Goal: Task Accomplishment & Management: Manage account settings

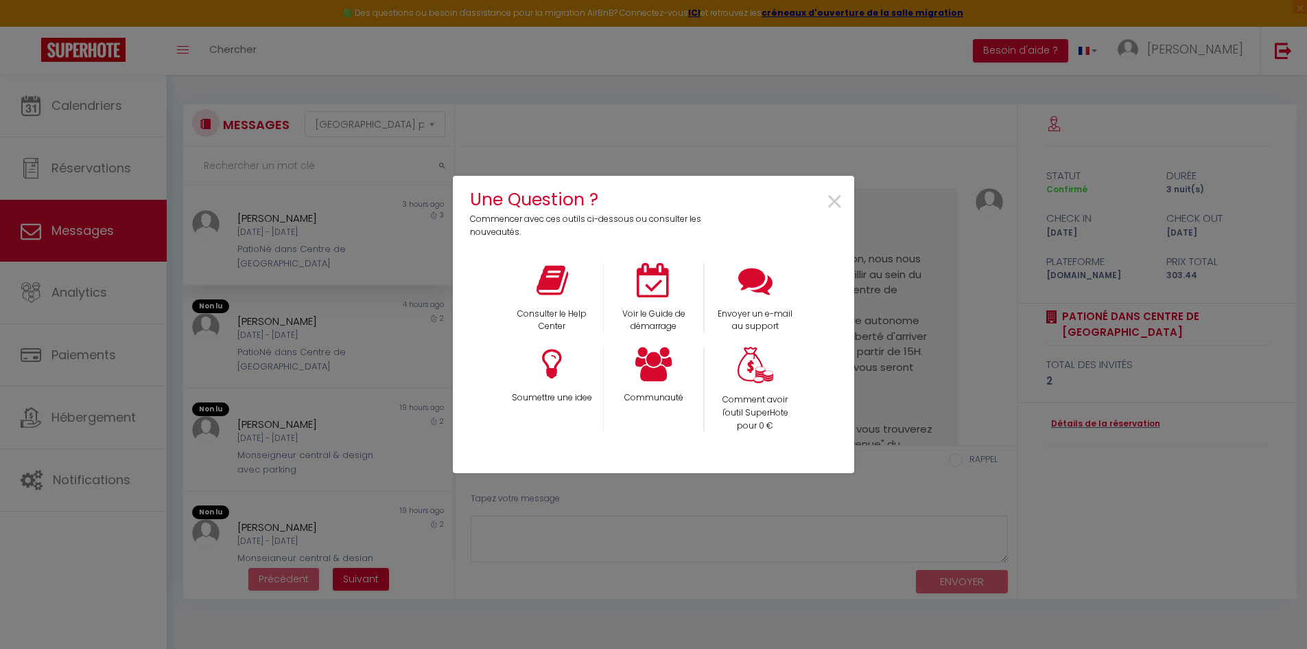
select select "message"
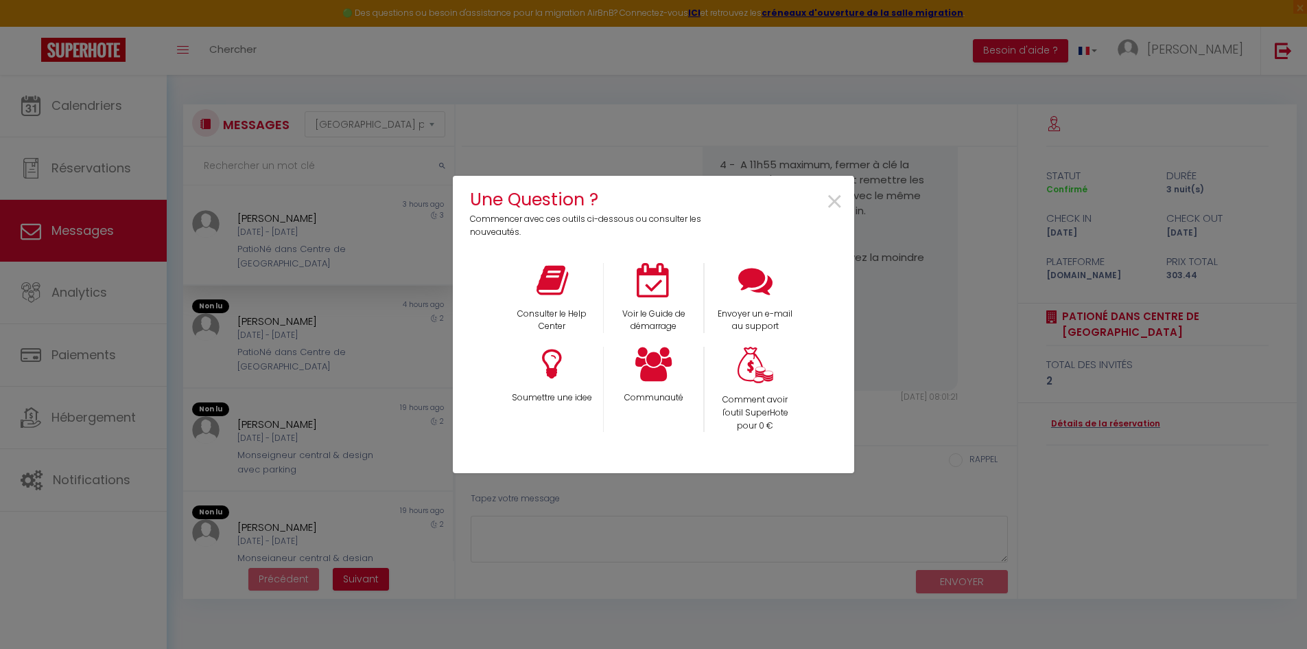
click at [572, 50] on div "Une Question ? Commencer avec ces outils ci-dessous ou consulter les nouveautés…" at bounding box center [653, 324] width 401 height 649
click at [837, 197] on span "×" at bounding box center [835, 201] width 19 height 43
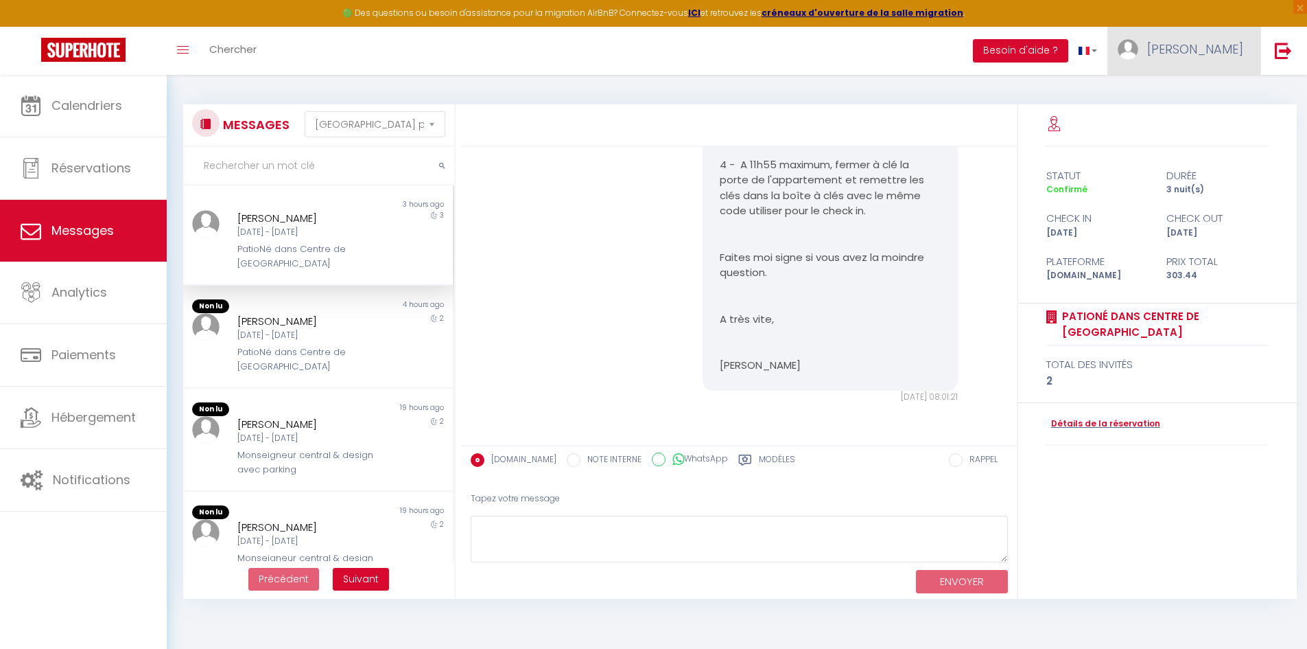
click at [1231, 38] on link "[PERSON_NAME]" at bounding box center [1184, 51] width 153 height 48
click at [1204, 91] on link "Paramètres" at bounding box center [1206, 95] width 102 height 23
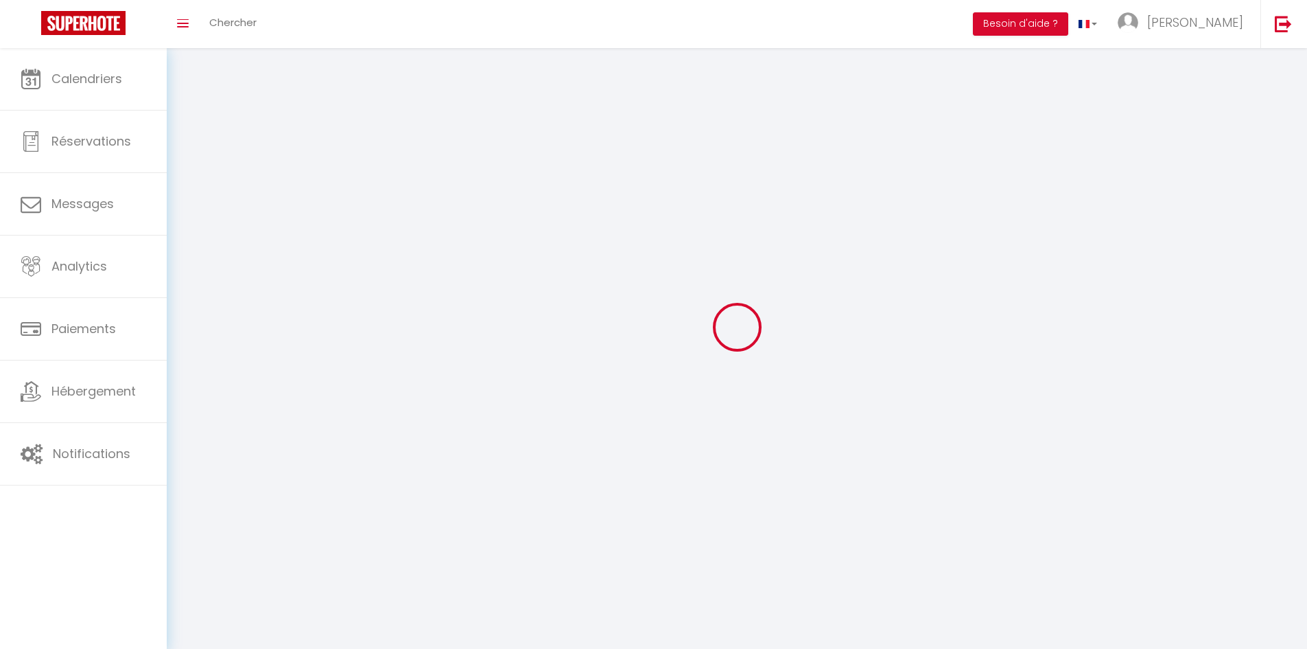
select select
select select "fr"
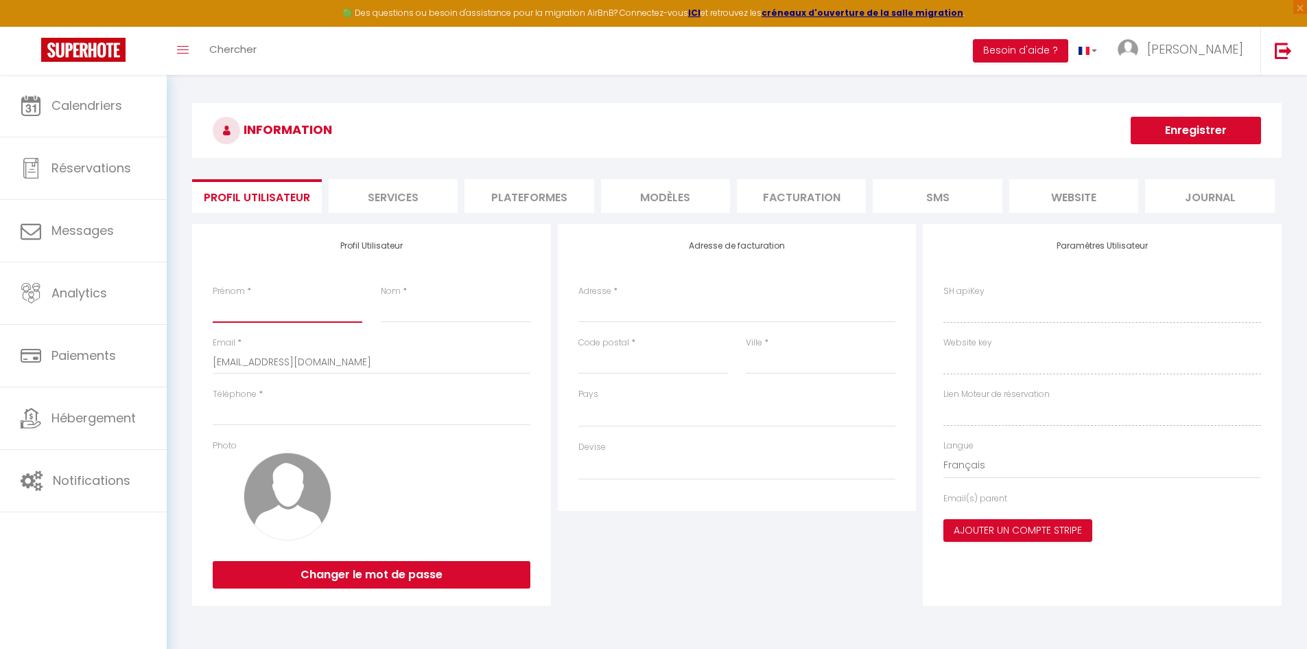
click at [303, 314] on input "Prénom" at bounding box center [288, 310] width 150 height 25
type input "[PERSON_NAME]"
type input "Gaudino"
type input "[STREET_ADDRESS]"
type input "69100"
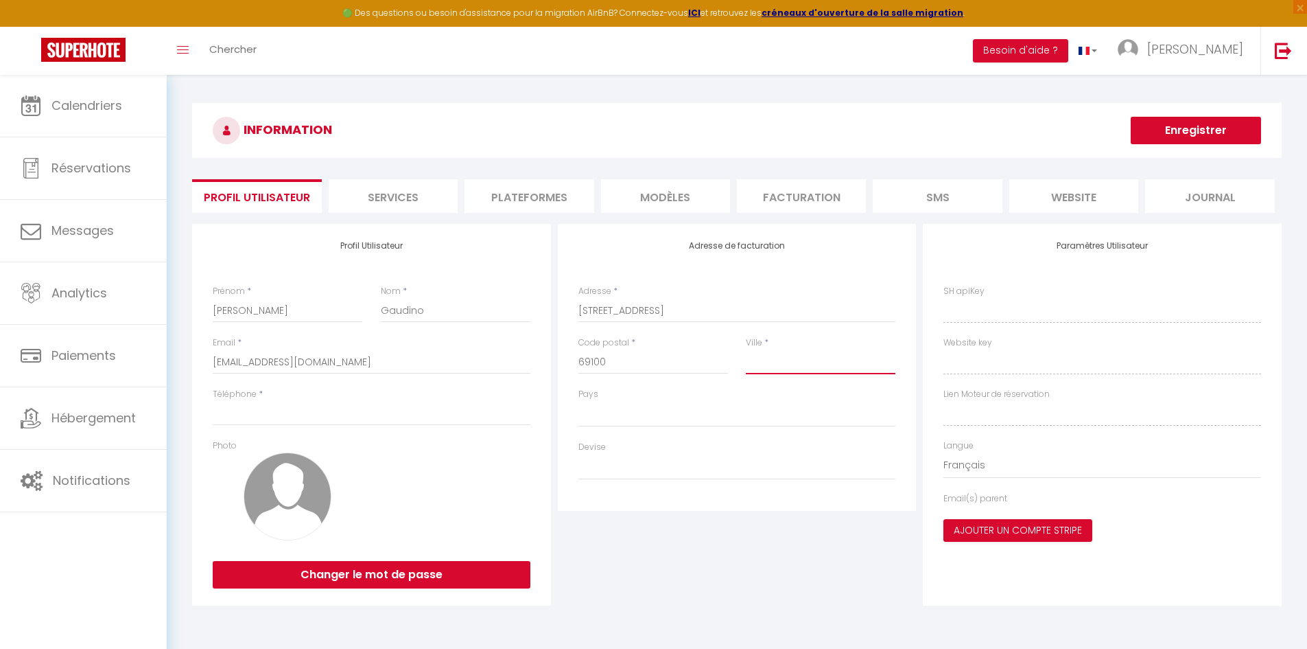
type input "[GEOGRAPHIC_DATA]"
select select
drag, startPoint x: 683, startPoint y: 308, endPoint x: 555, endPoint y: 317, distance: 128.0
click at [555, 317] on div "Adresse de facturation Adresse * [STREET_ADDRESS] * [GEOGRAPHIC_DATA]" at bounding box center [738, 415] width 366 height 382
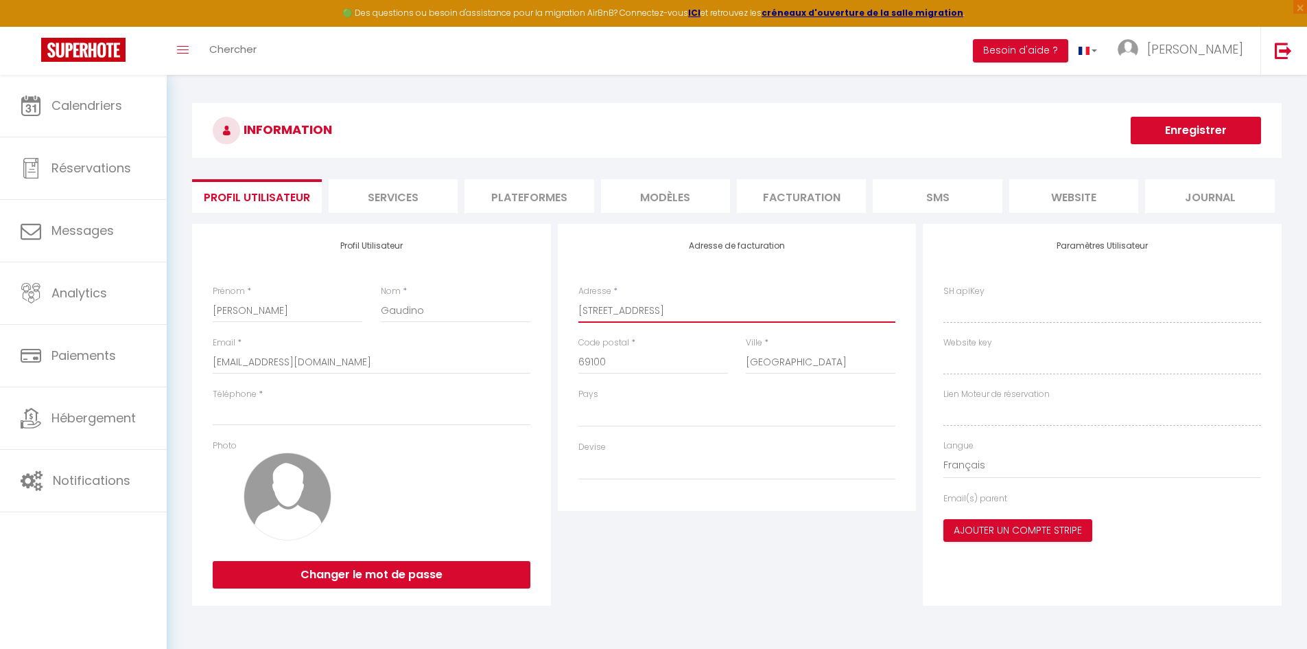
type input "3"
select select
type input "30"
select select
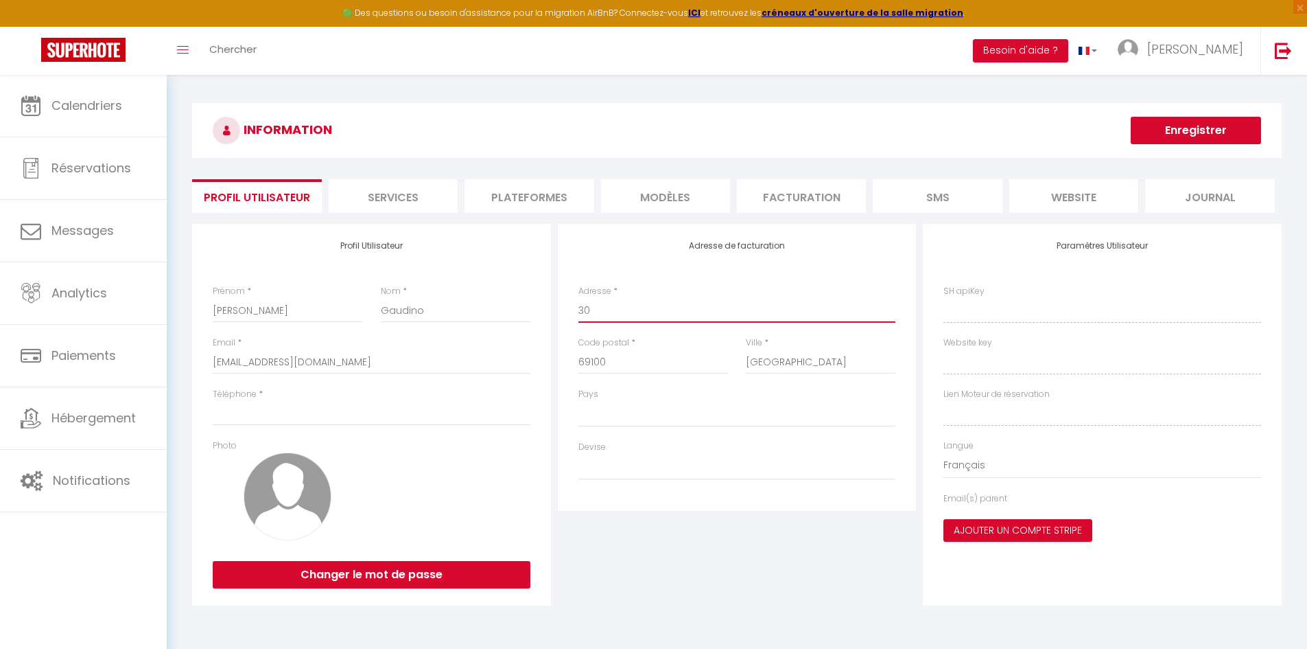
select select
type input "30"
select select
type input "30 1"
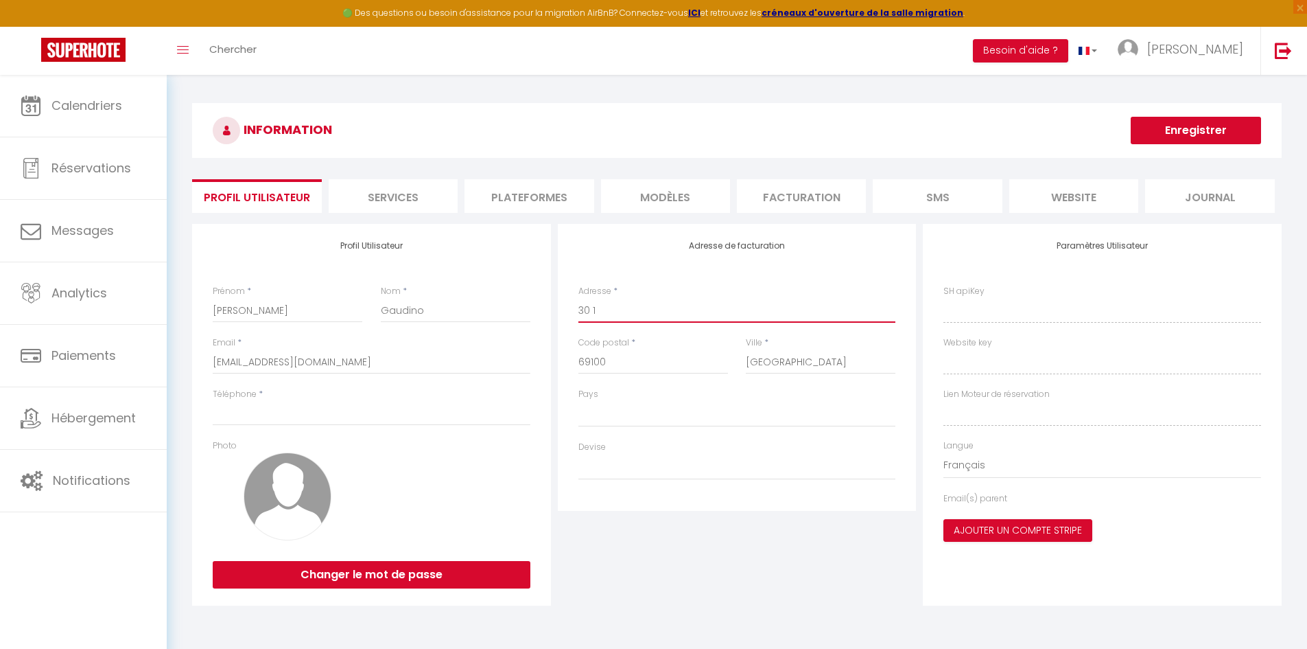
select select
type input "30"
select select
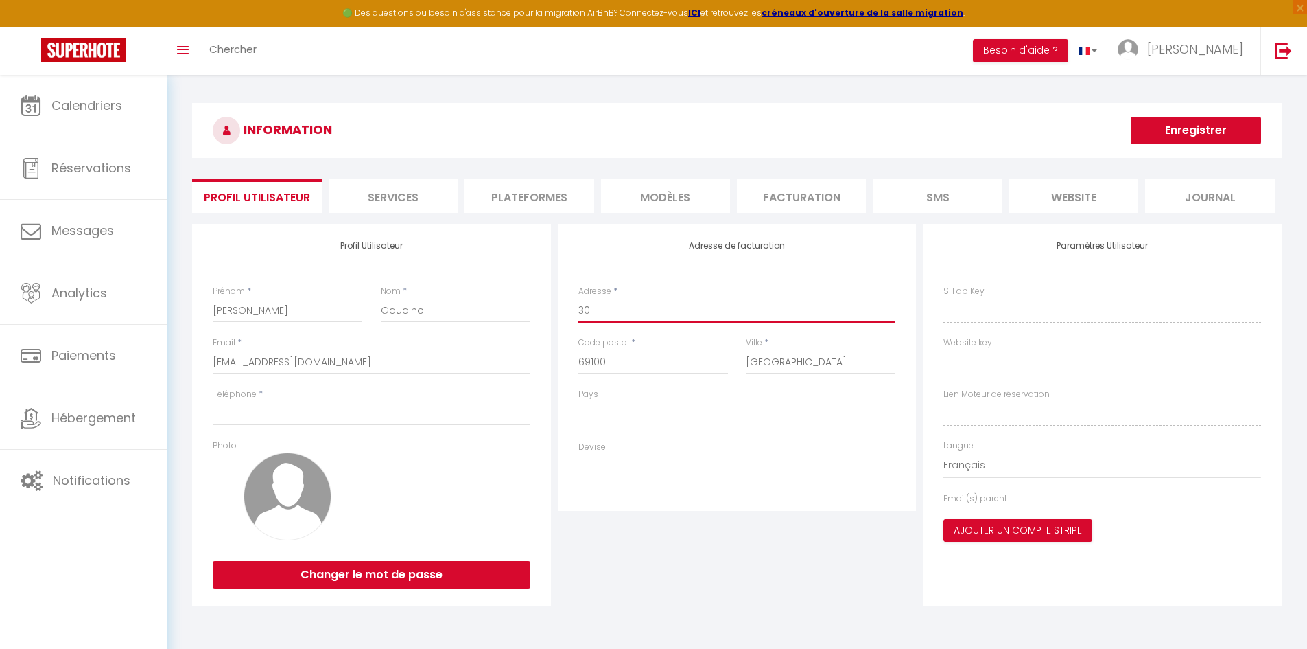
type input "30"
select select
type input "3"
select select
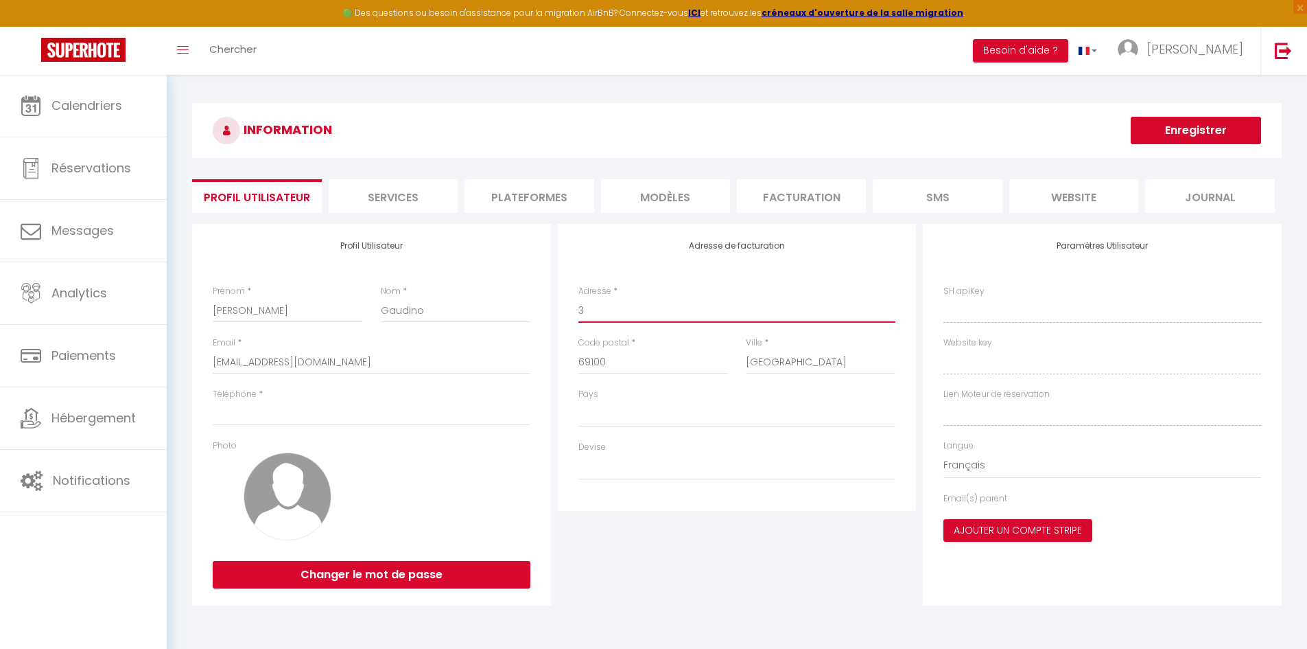
select select
drag, startPoint x: 659, startPoint y: 366, endPoint x: 561, endPoint y: 373, distance: 98.4
click at [561, 373] on div "Adresse de facturation Adresse * Code postal * [GEOGRAPHIC_DATA] * [GEOGRAPHIC_…" at bounding box center [737, 367] width 359 height 287
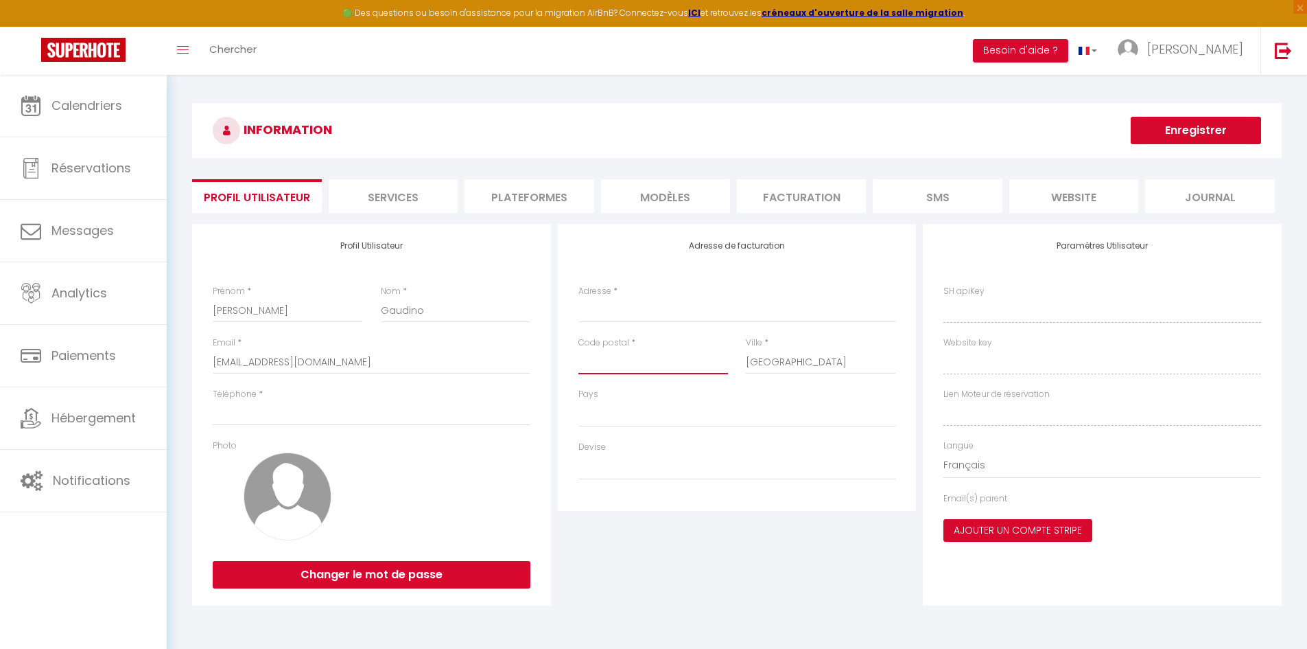
select select
drag, startPoint x: 837, startPoint y: 358, endPoint x: 689, endPoint y: 352, distance: 148.4
click at [689, 352] on div "Code postal * Ville * [GEOGRAPHIC_DATA]" at bounding box center [738, 361] width 336 height 51
select select
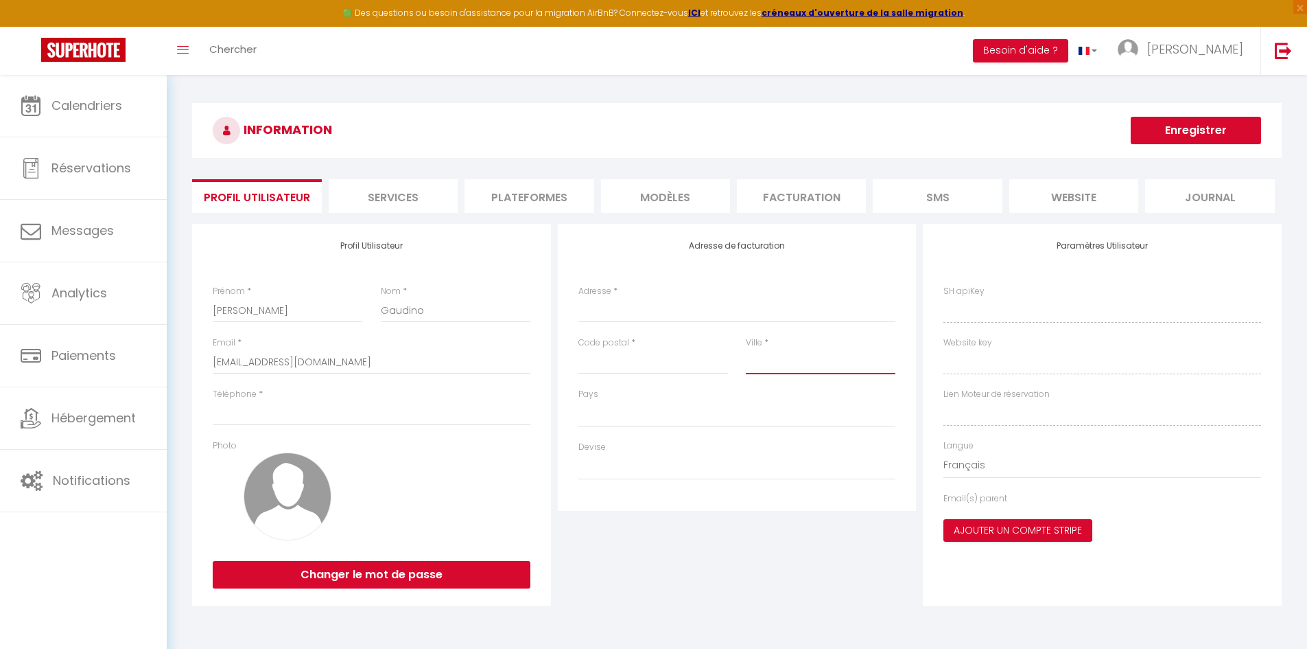
select select
click at [590, 305] on input "Adresse" at bounding box center [738, 310] width 318 height 25
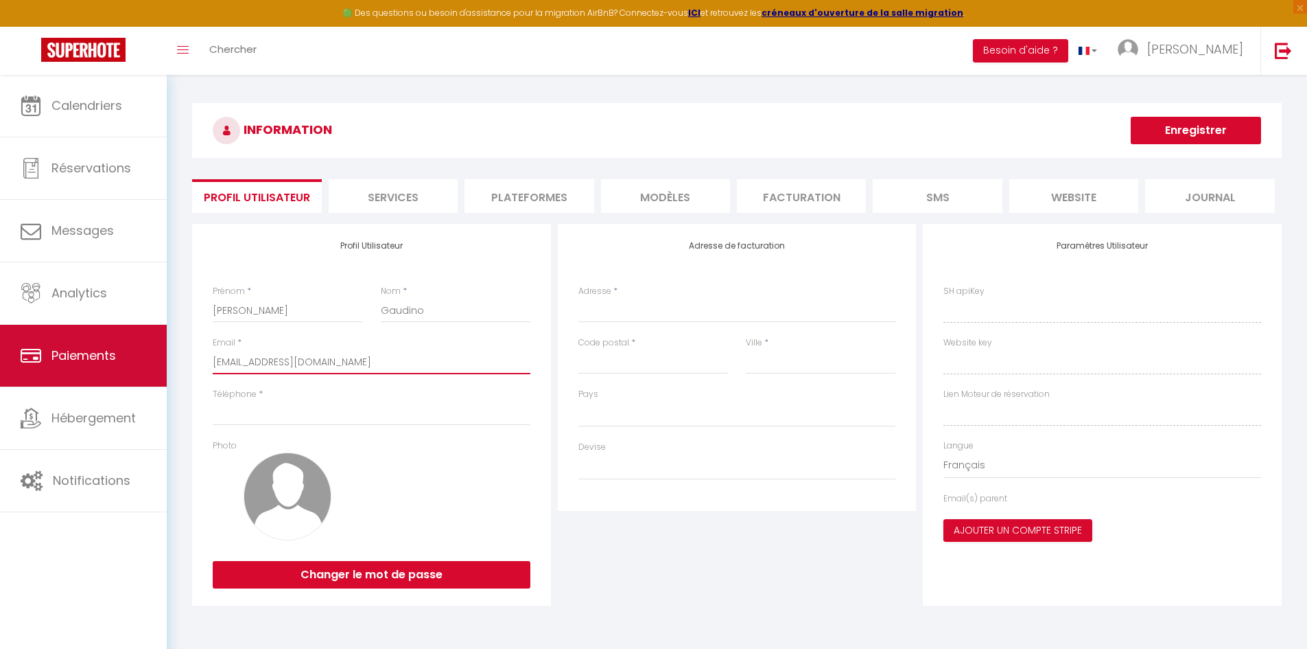
drag, startPoint x: 362, startPoint y: 363, endPoint x: 160, endPoint y: 373, distance: 202.7
click at [160, 373] on div "🟢 Des questions ou besoin d'assistance pour la migration AirBnB? Connectez-vous…" at bounding box center [653, 359] width 1307 height 569
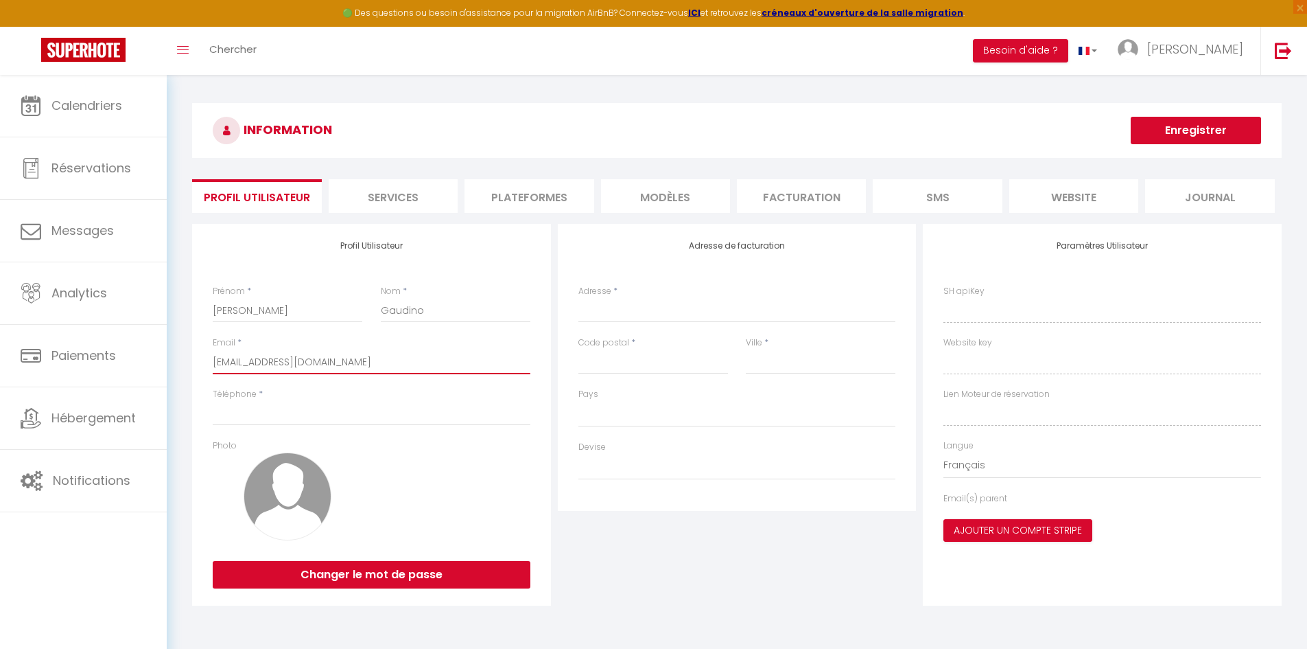
type input "r"
select select
type input "re"
select select
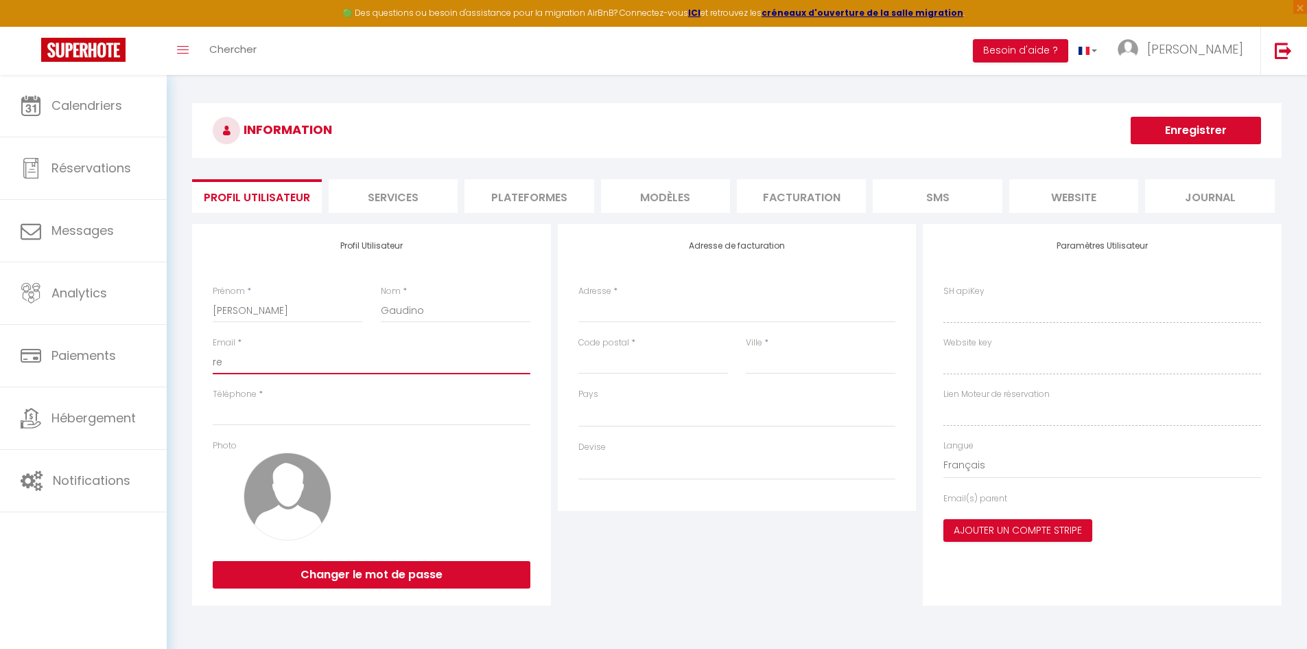
select select
type input "rev"
select select
type input "reva"
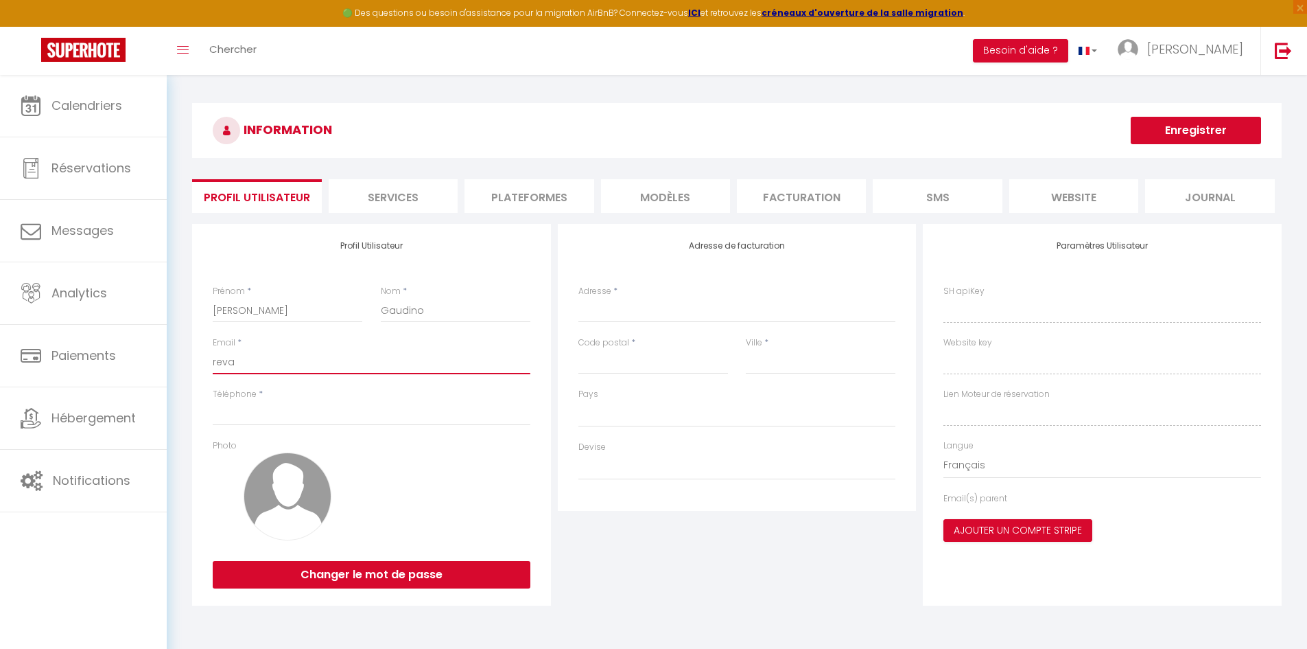
select select
type input "revau"
select select
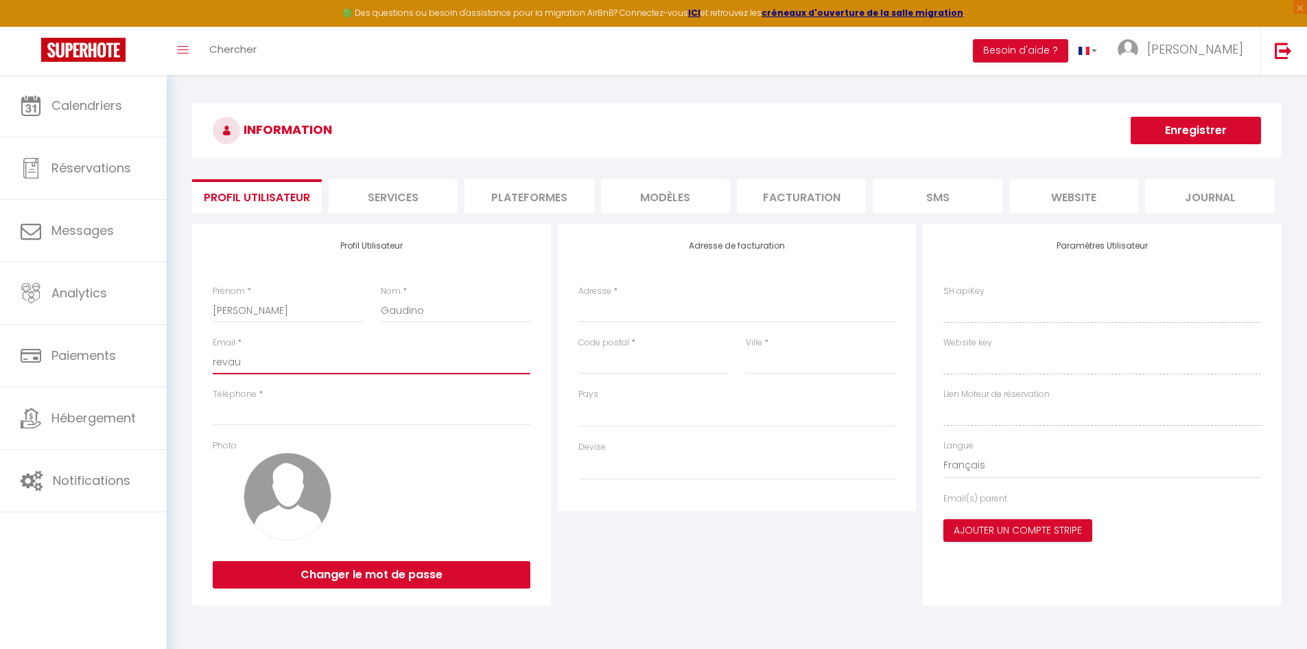
type input "[PERSON_NAME]"
select select
type input "[PERSON_NAME]."
select select
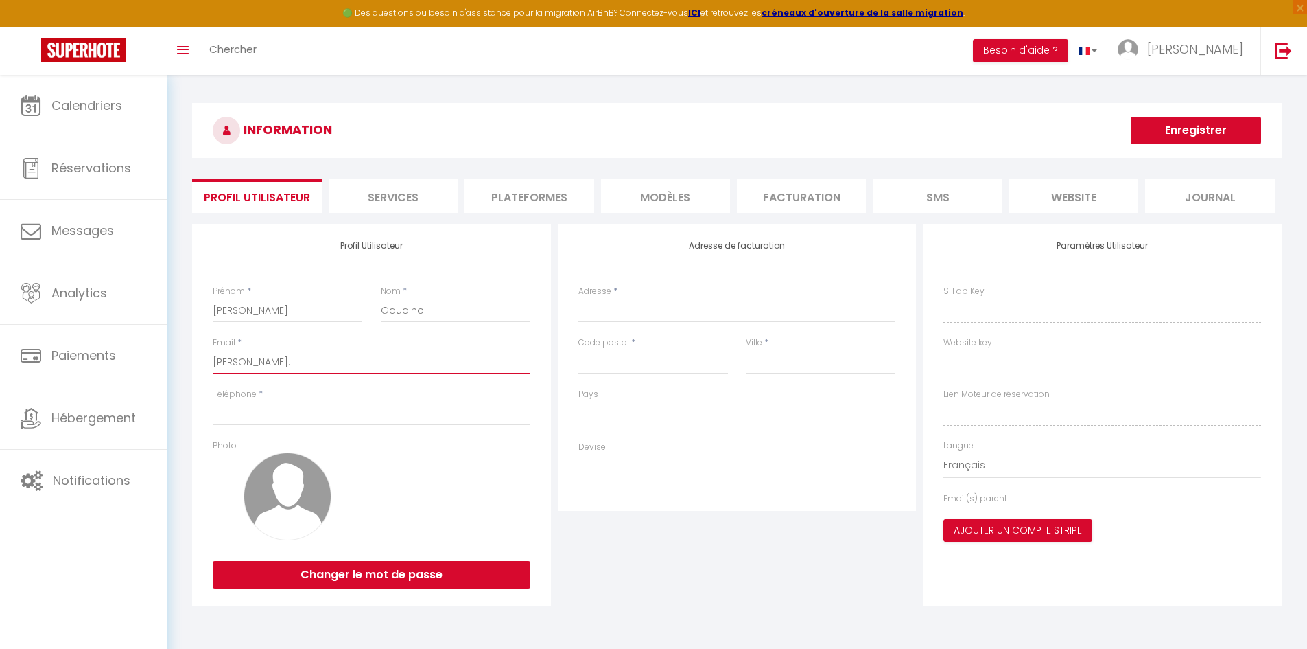
select select
type input "[PERSON_NAME].a"
select select
type input "[PERSON_NAME][DOMAIN_NAME]"
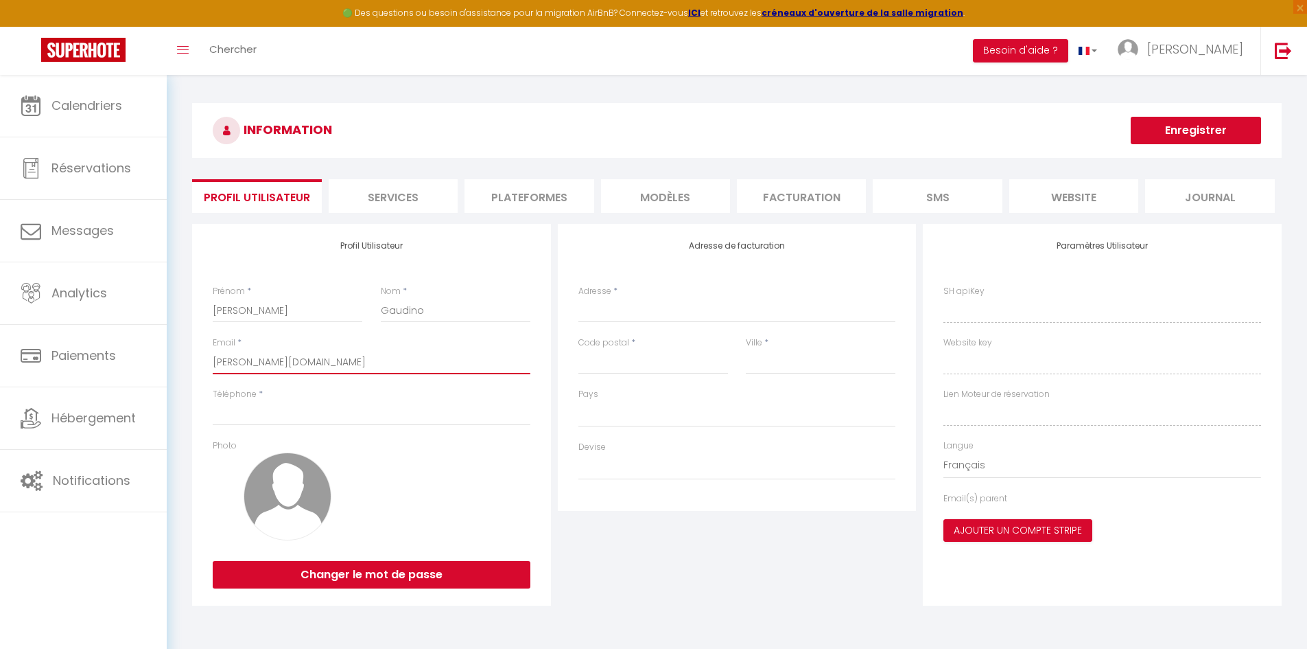
select select
type input "[PERSON_NAME].aur"
select select
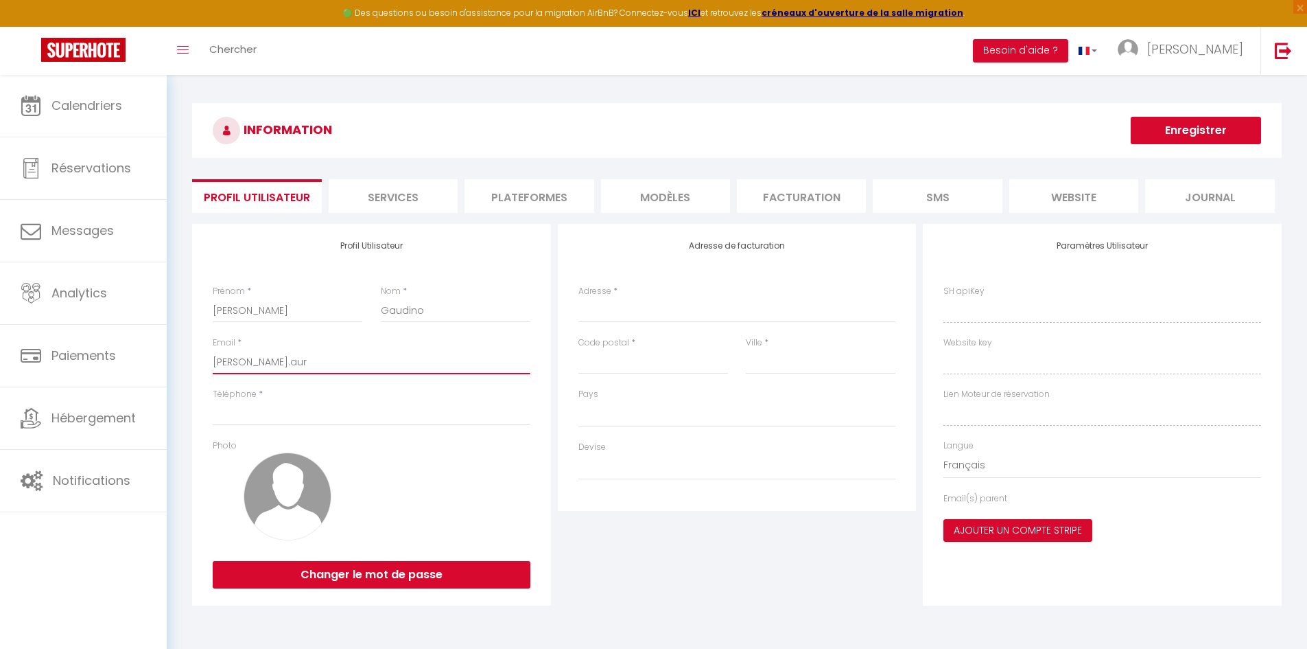
type input "[PERSON_NAME].aure"
select select
type input "[PERSON_NAME].aurel"
select select
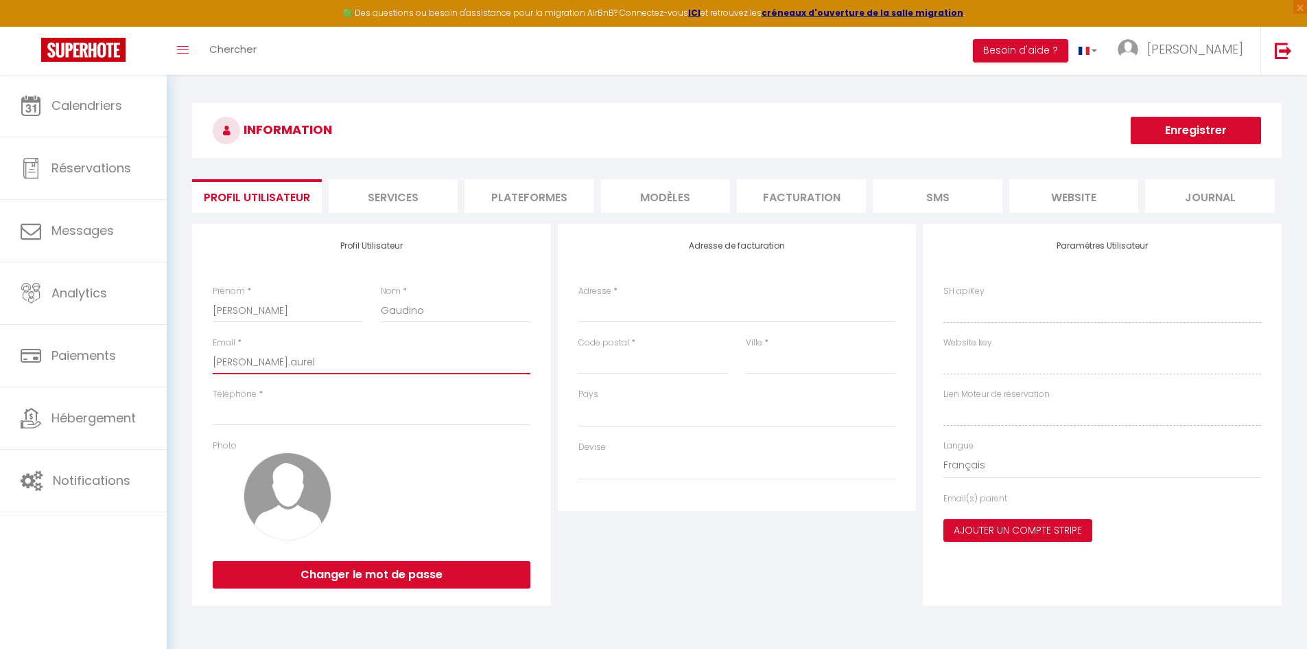
select select
type input "[PERSON_NAME].aureli"
select select
type input "[PERSON_NAME].[PERSON_NAME]"
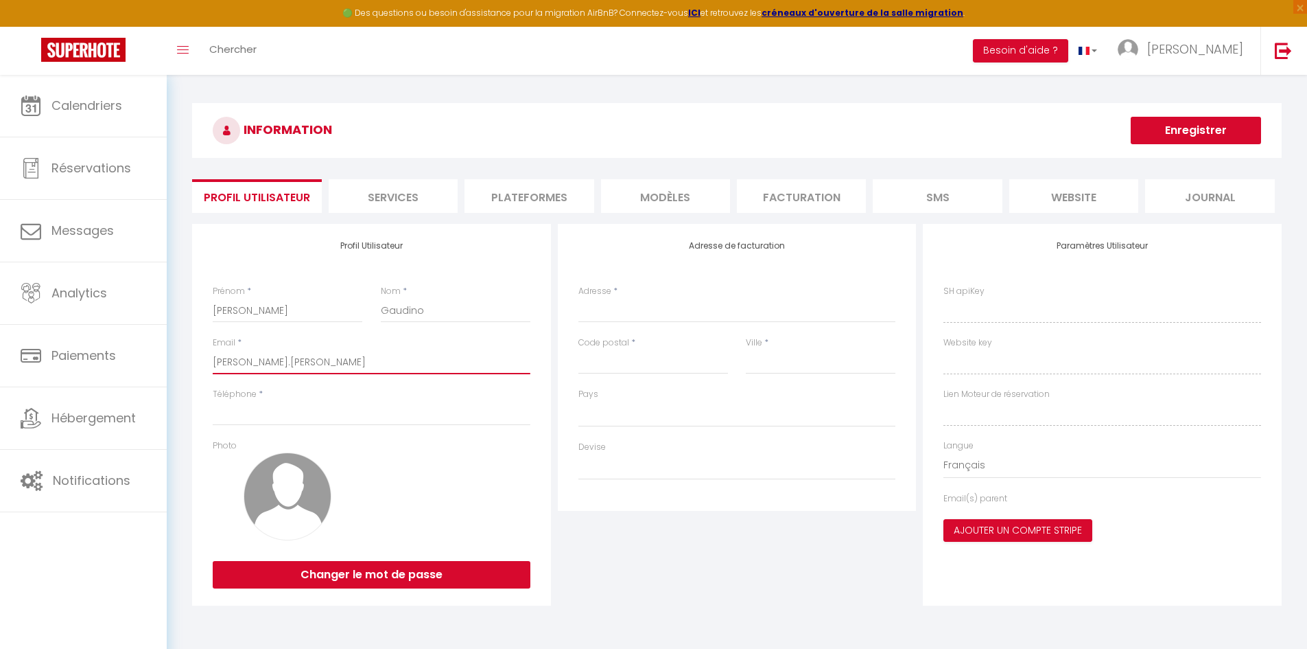
select select
type input "[PERSON_NAME].[PERSON_NAME]@"
select select
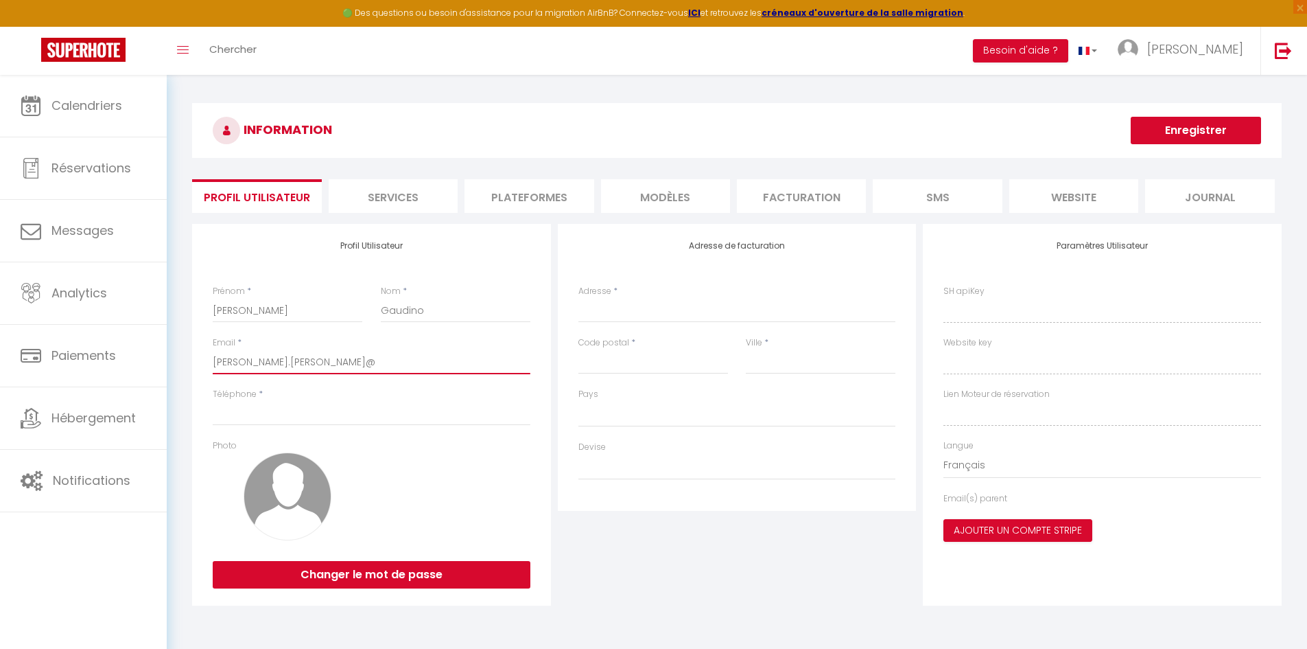
type input "[PERSON_NAME].[PERSON_NAME]@g"
select select
type input "[PERSON_NAME].[PERSON_NAME]@gm"
select select
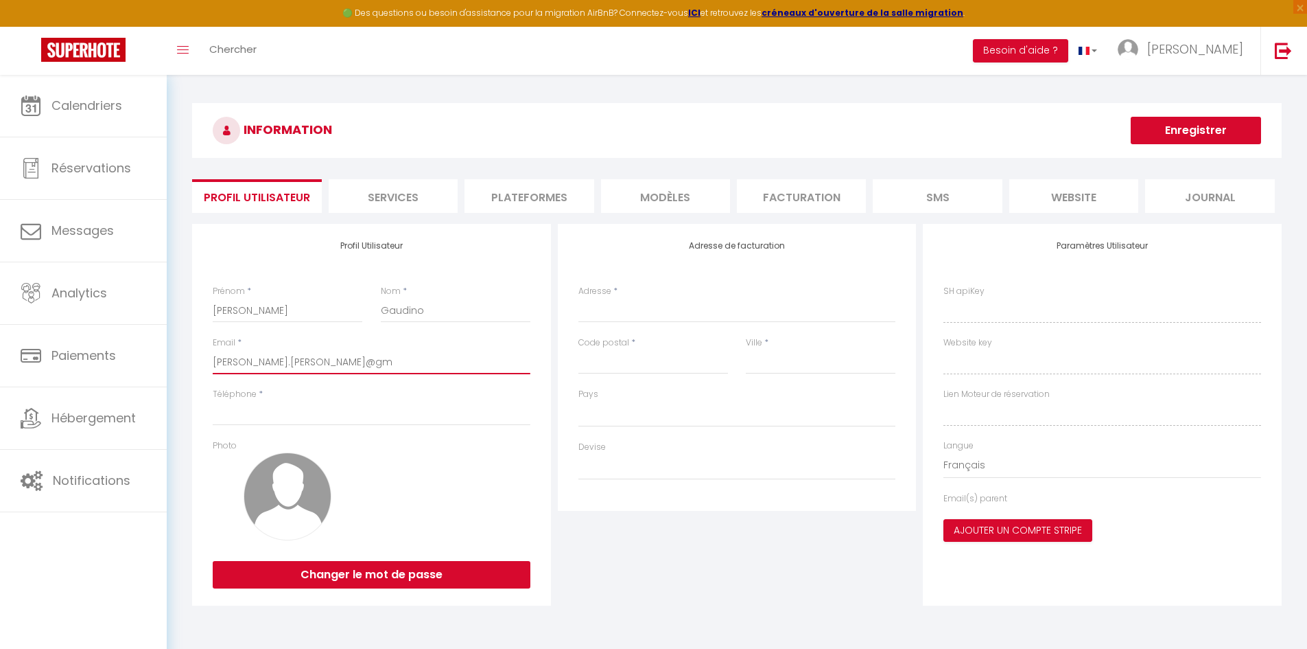
select select
type input "[PERSON_NAME].[PERSON_NAME]@gma"
select select
type input "[PERSON_NAME].[PERSON_NAME]@gmai"
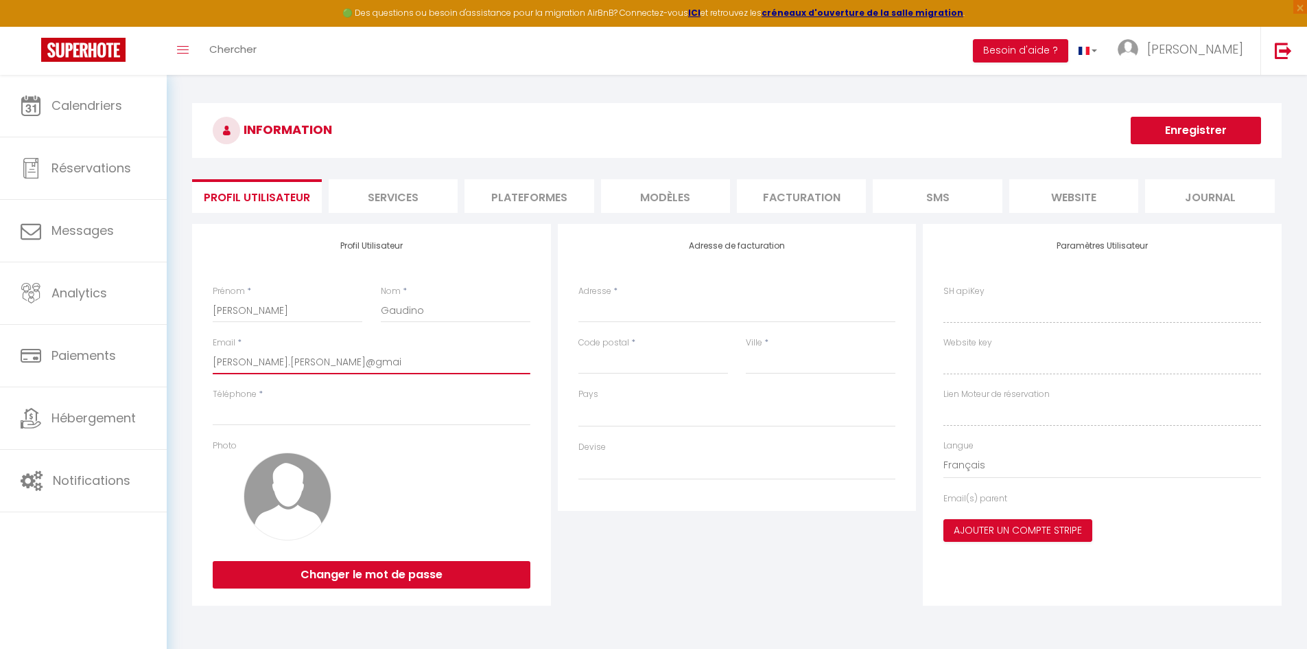
select select
type input "[PERSON_NAME][EMAIL_ADDRESS][PERSON_NAME]"
select select
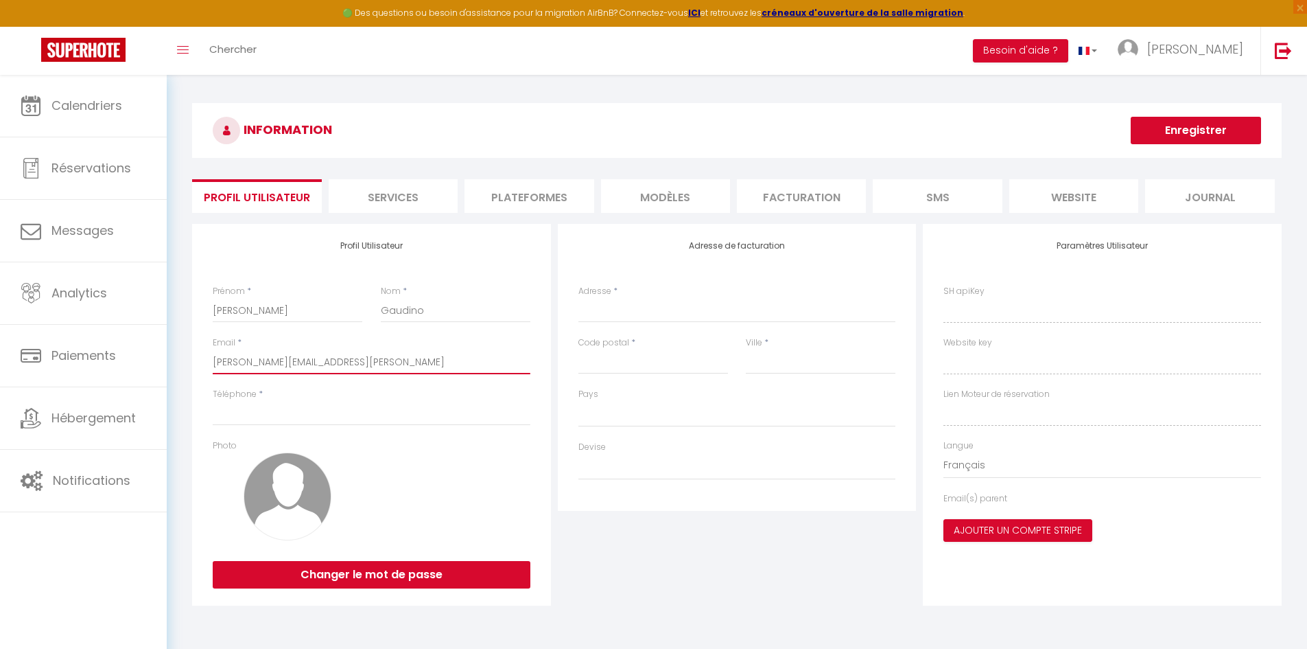
type input "[PERSON_NAME][EMAIL_ADDRESS][PERSON_NAME]."
select select
type input "[PERSON_NAME].[PERSON_NAME]@gmail.c"
select select
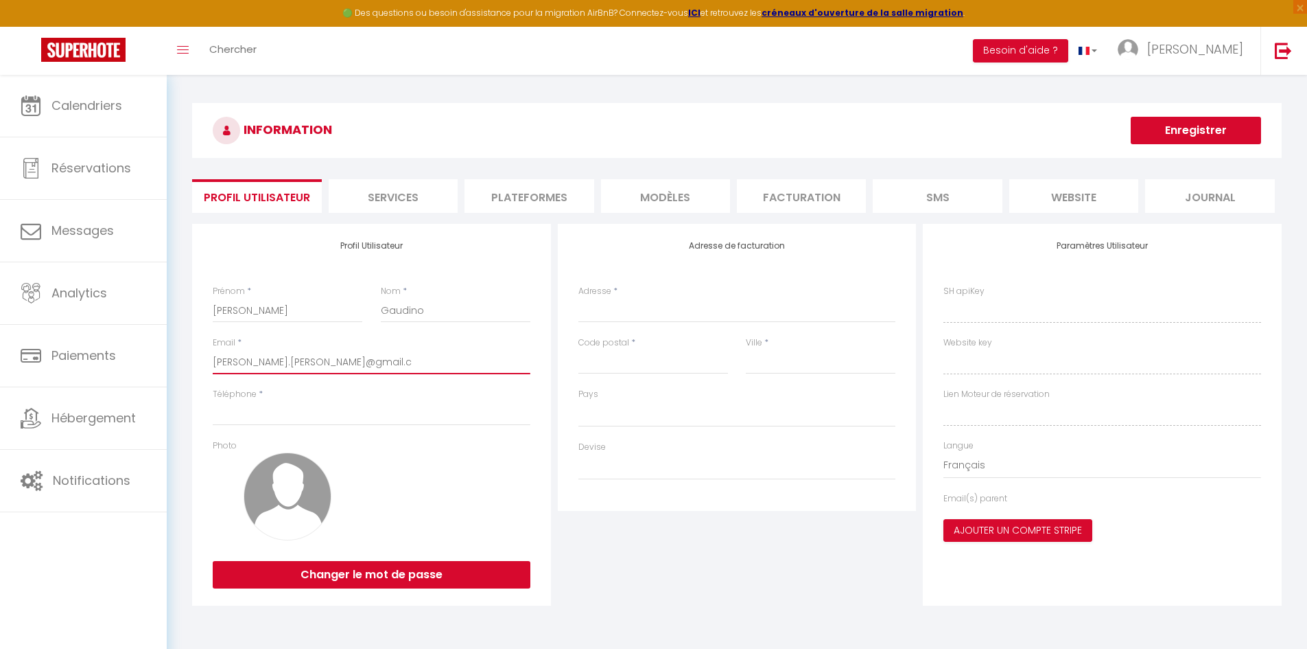
select select
type input "[PERSON_NAME][EMAIL_ADDRESS][PERSON_NAME][DOMAIN_NAME]"
select select
type input "[PERSON_NAME][EMAIL_ADDRESS][PERSON_NAME][DOMAIN_NAME]"
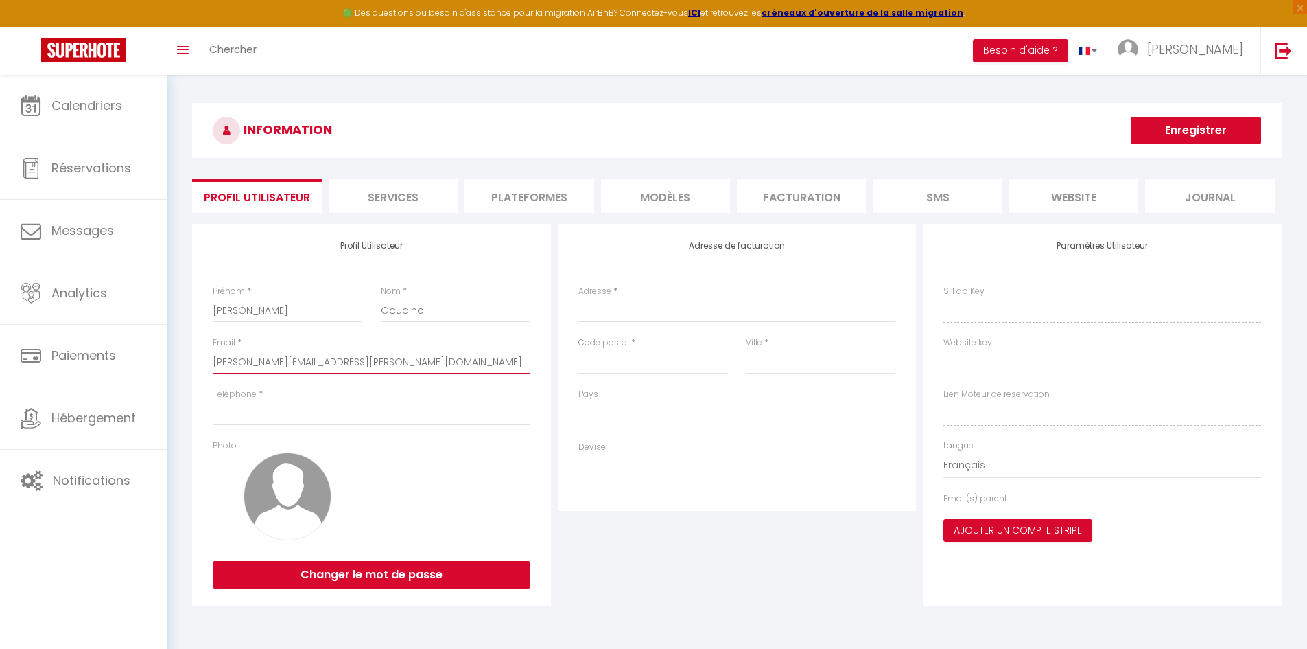
select select
type input "[PERSON_NAME][EMAIL_ADDRESS][PERSON_NAME][DOMAIN_NAME]"
click at [356, 419] on input "Téléphone" at bounding box center [372, 413] width 318 height 25
type input "0"
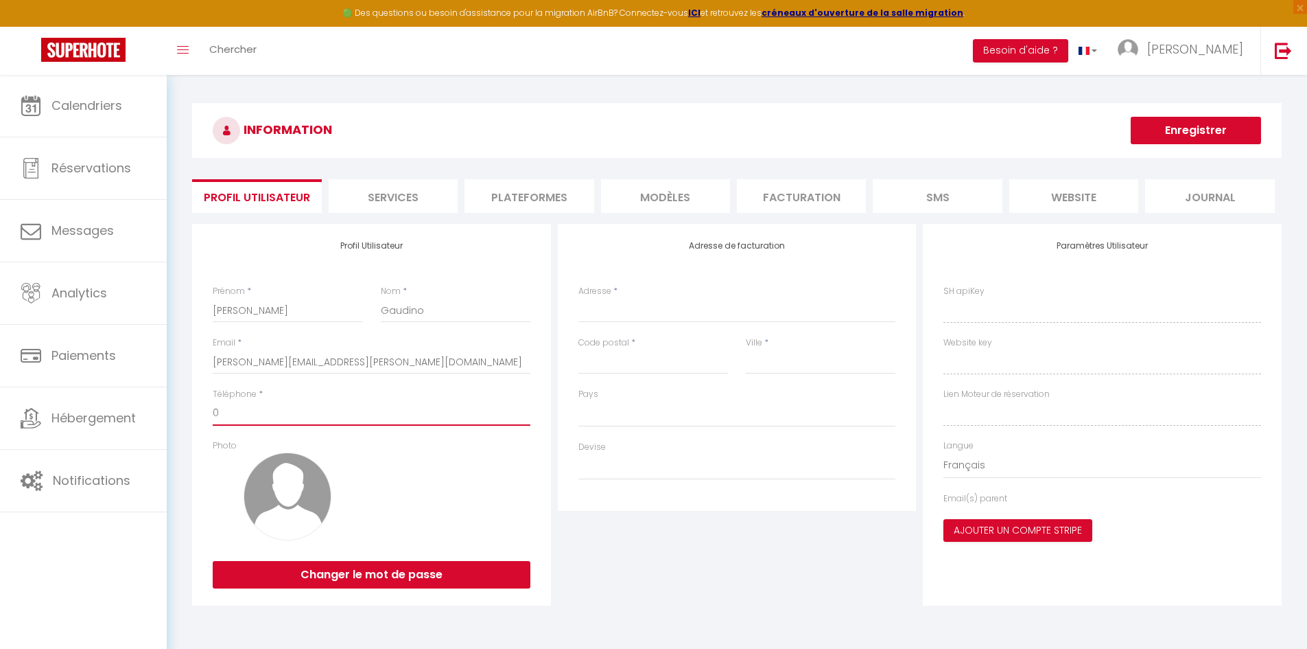
select select
type input "07"
select select
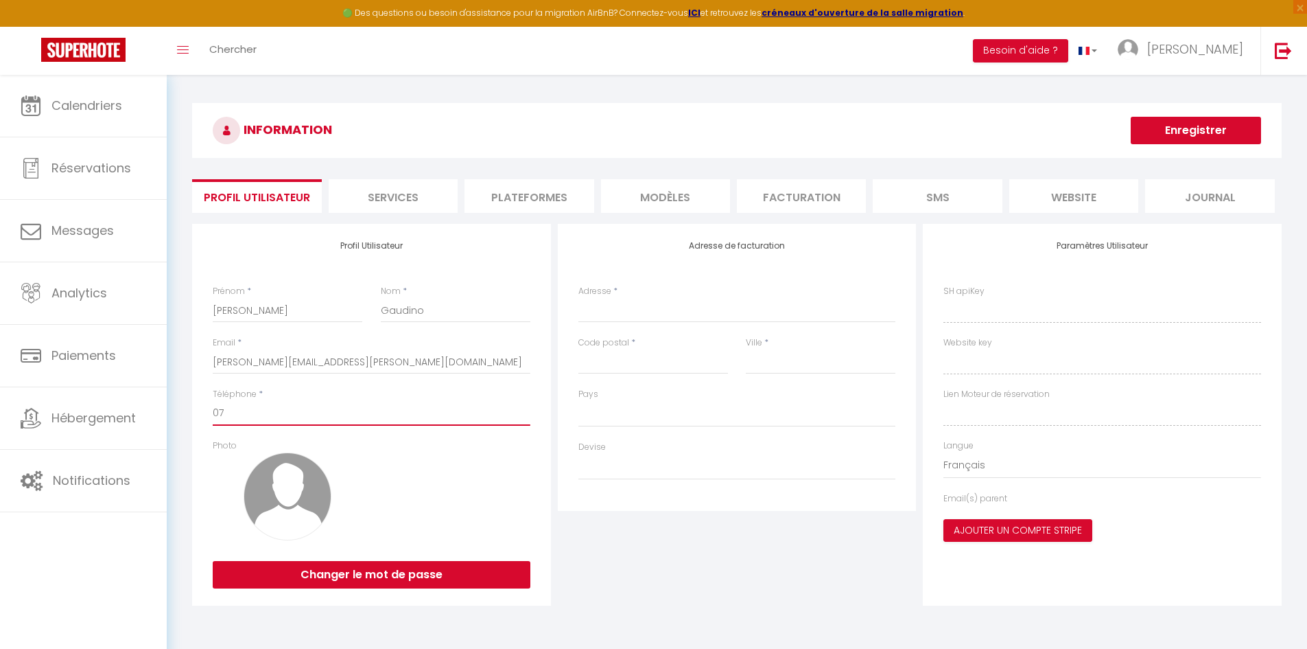
type input "078"
select select
type input "0782"
select select
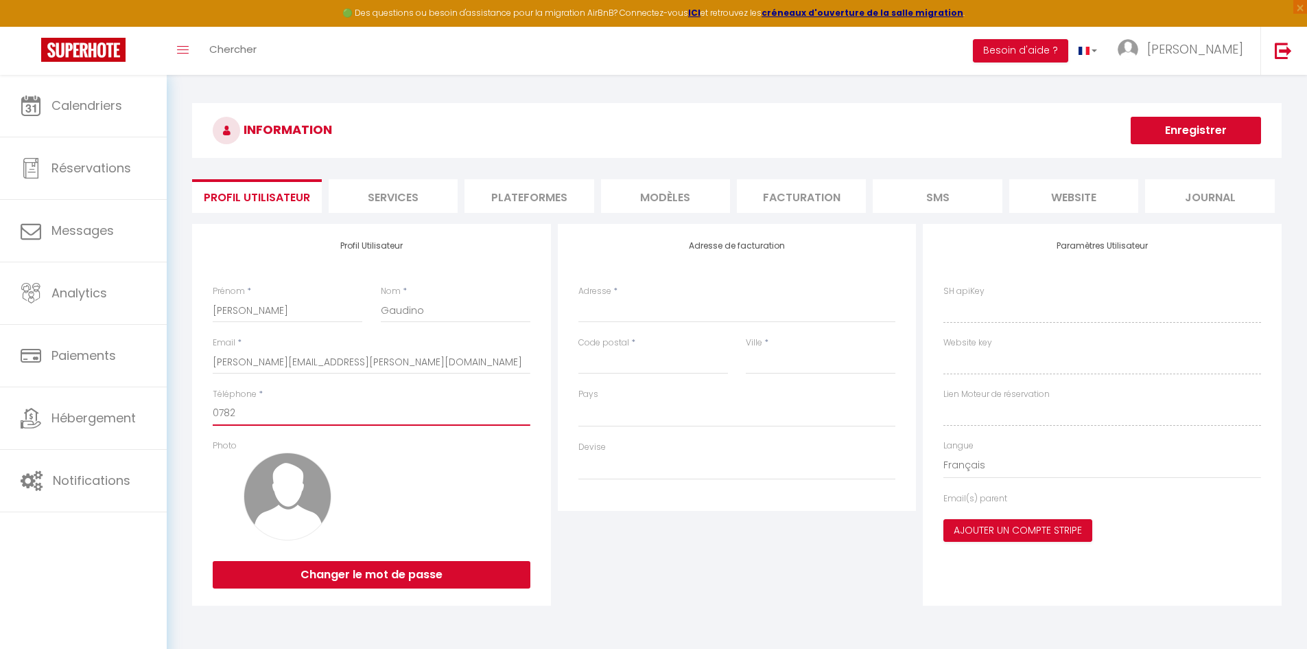
select select
type input "07820"
select select
type input "078208"
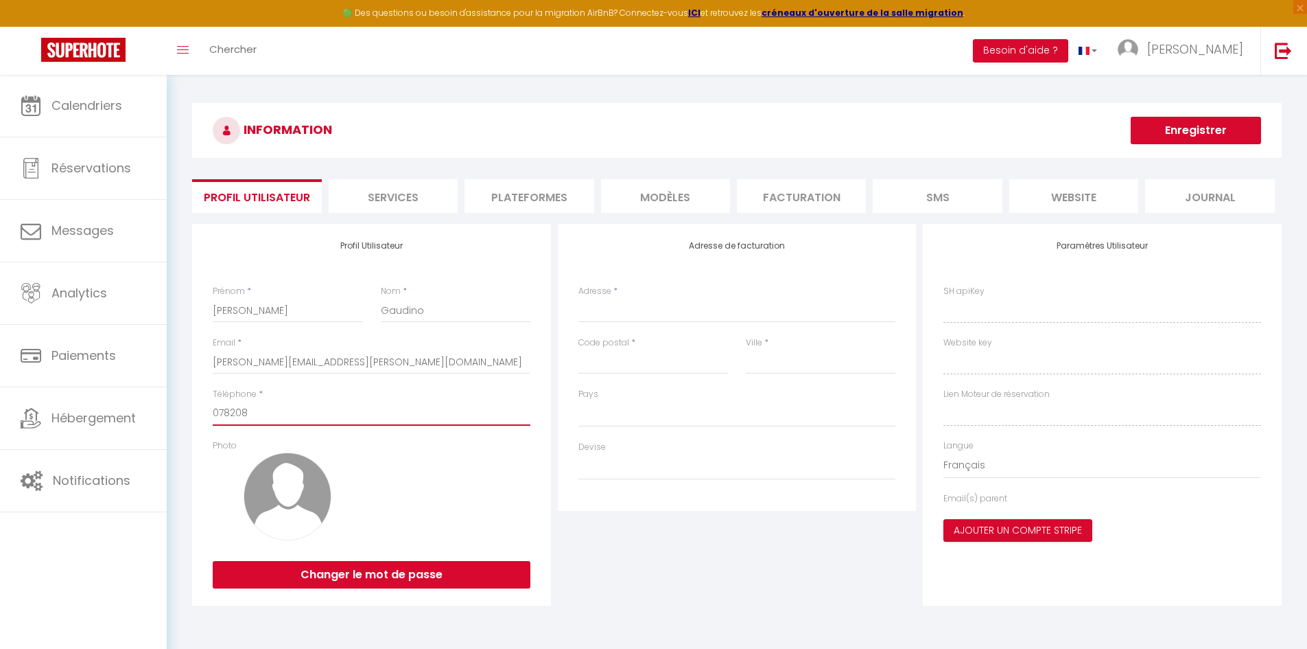
select select
type input "0782087"
select select
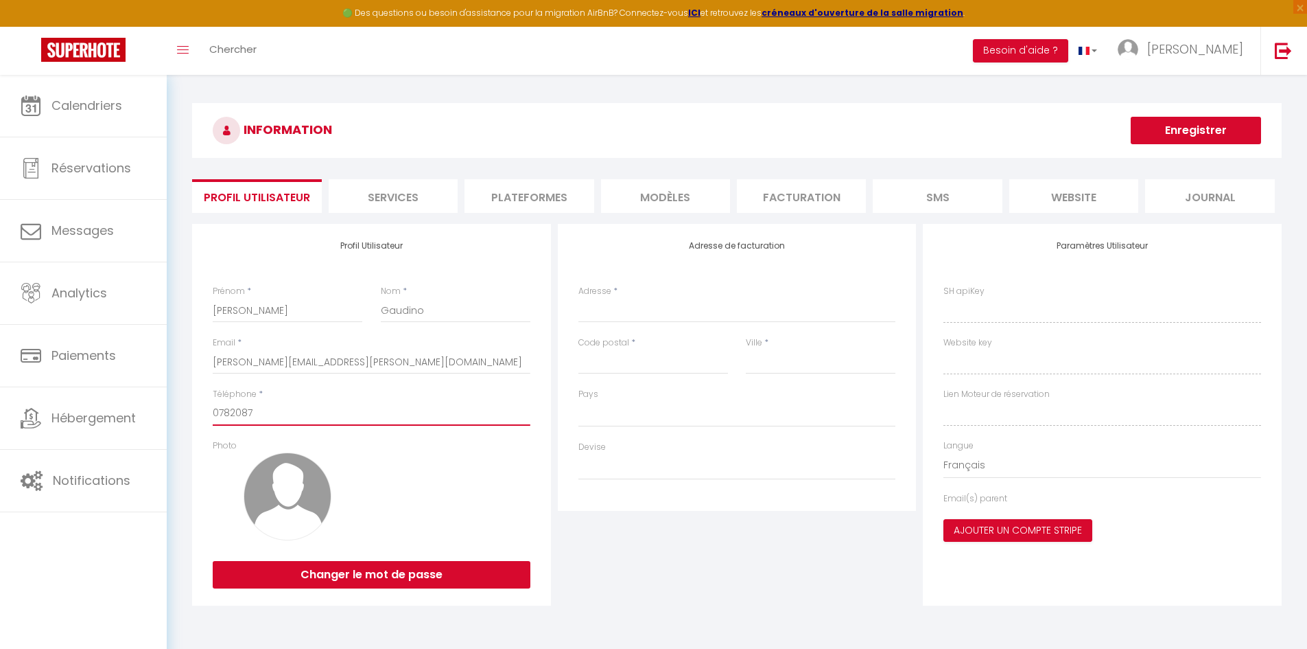
type input "07820870"
select select
type input "078208708"
select select
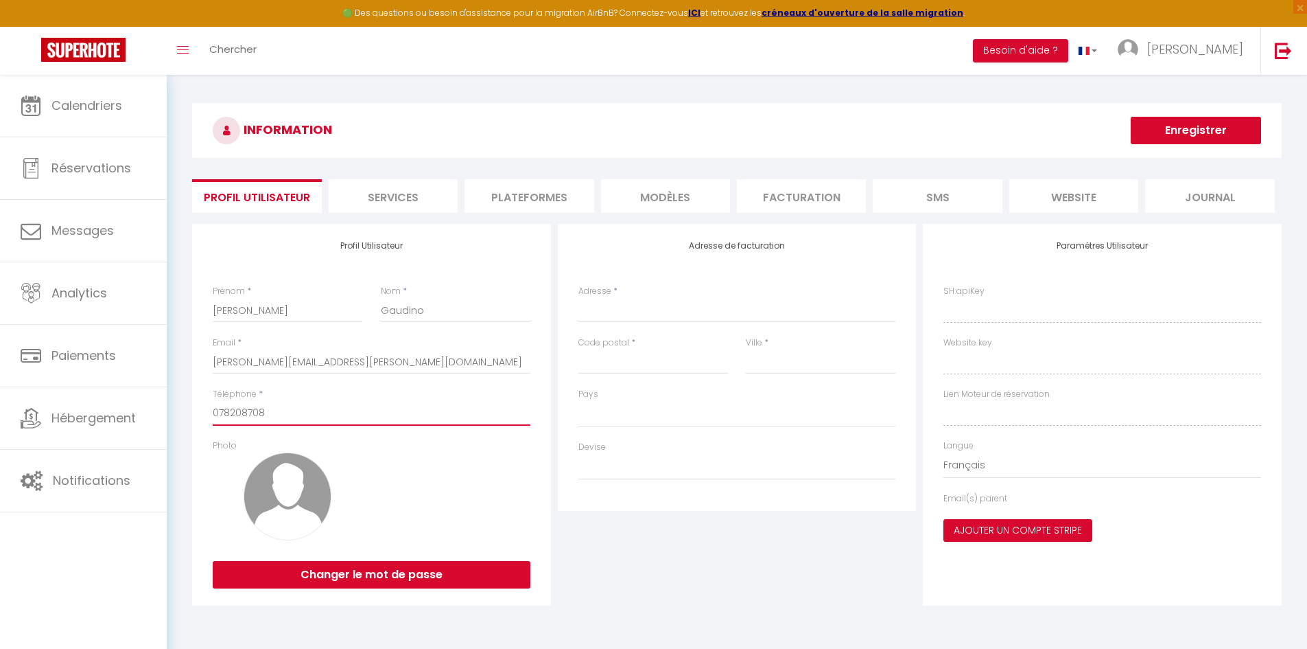
select select
type input "0782087087"
select select
type input "0782087087"
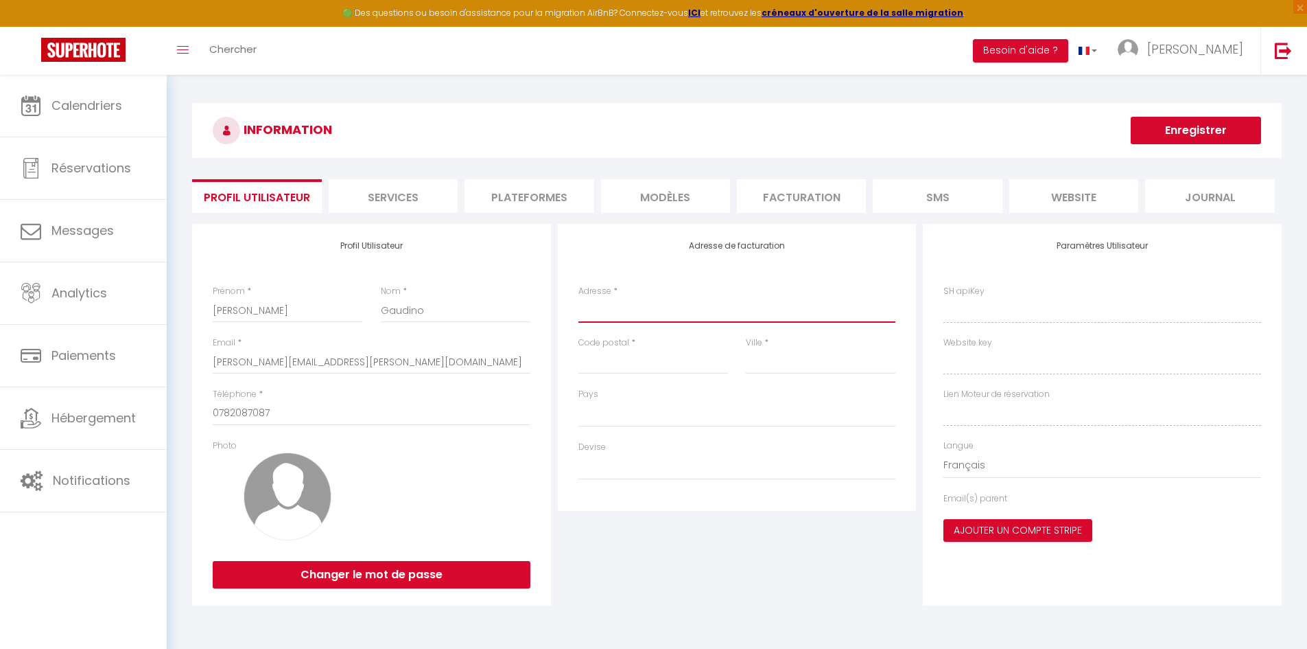
click at [725, 310] on input "Adresse" at bounding box center [738, 310] width 318 height 25
click at [684, 301] on input "Adresse" at bounding box center [738, 310] width 318 height 25
type input "r"
select select
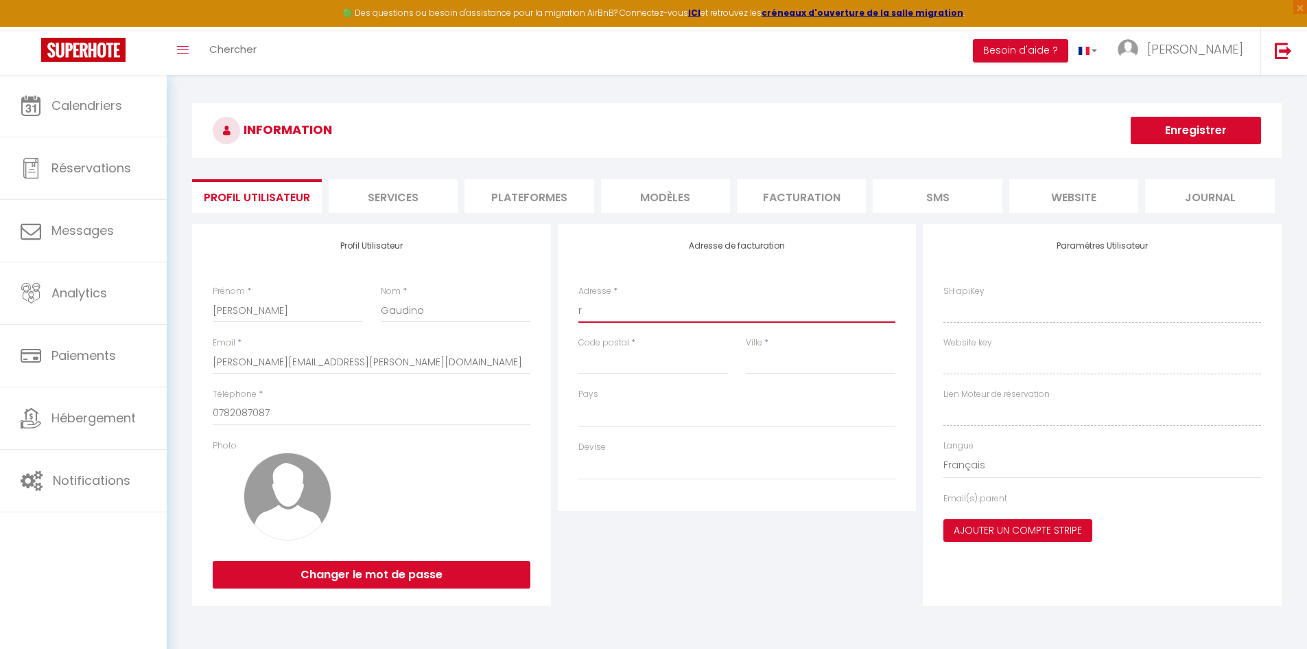
type input "ru"
select select
type input "rue"
select select
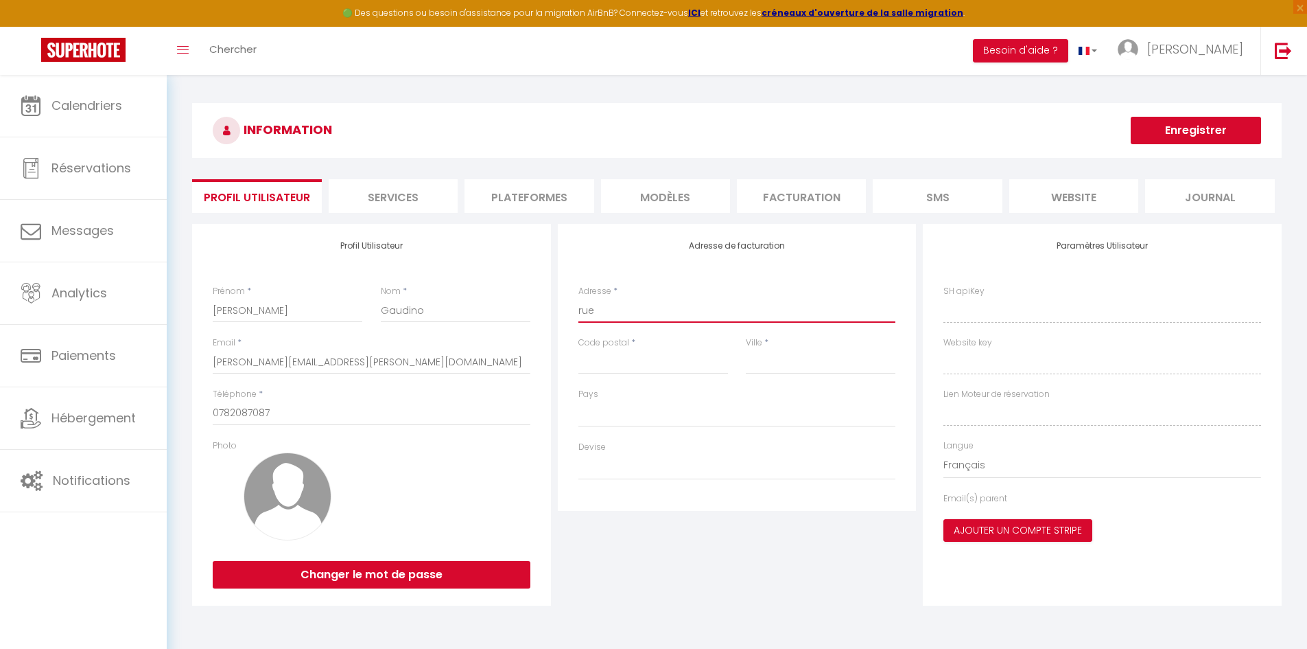
select select
type input "rue"
select select
type input "rue b"
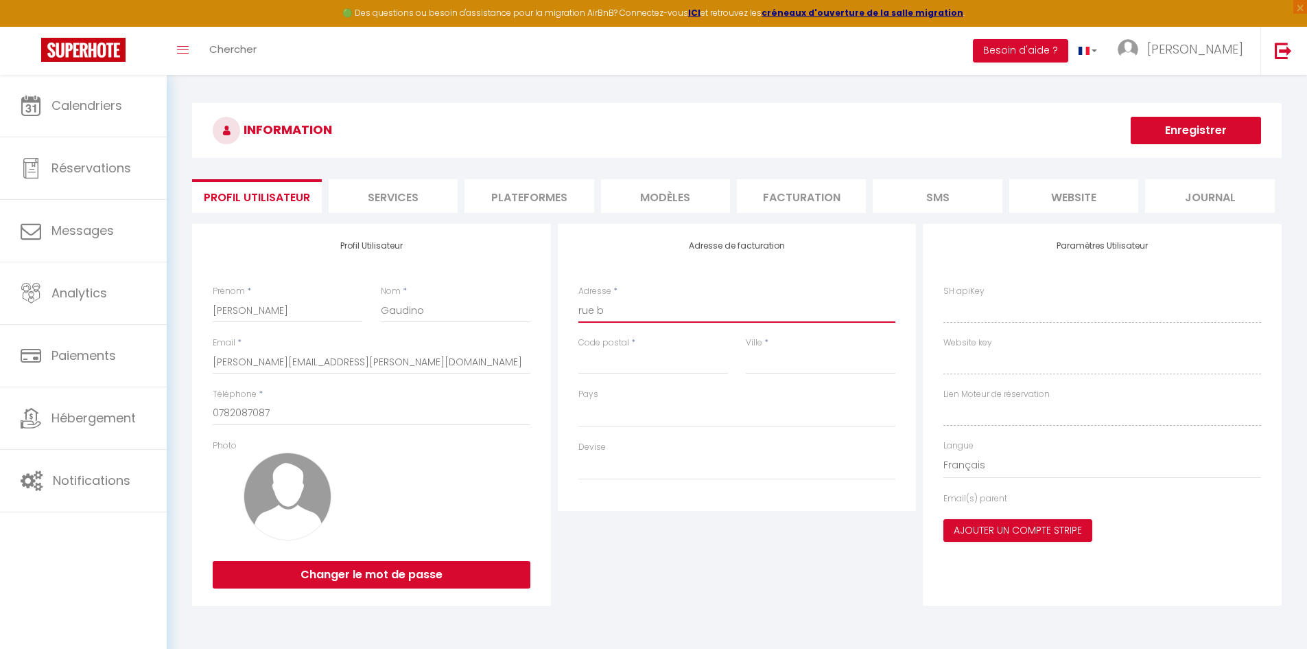
select select
type input "rue be"
select select
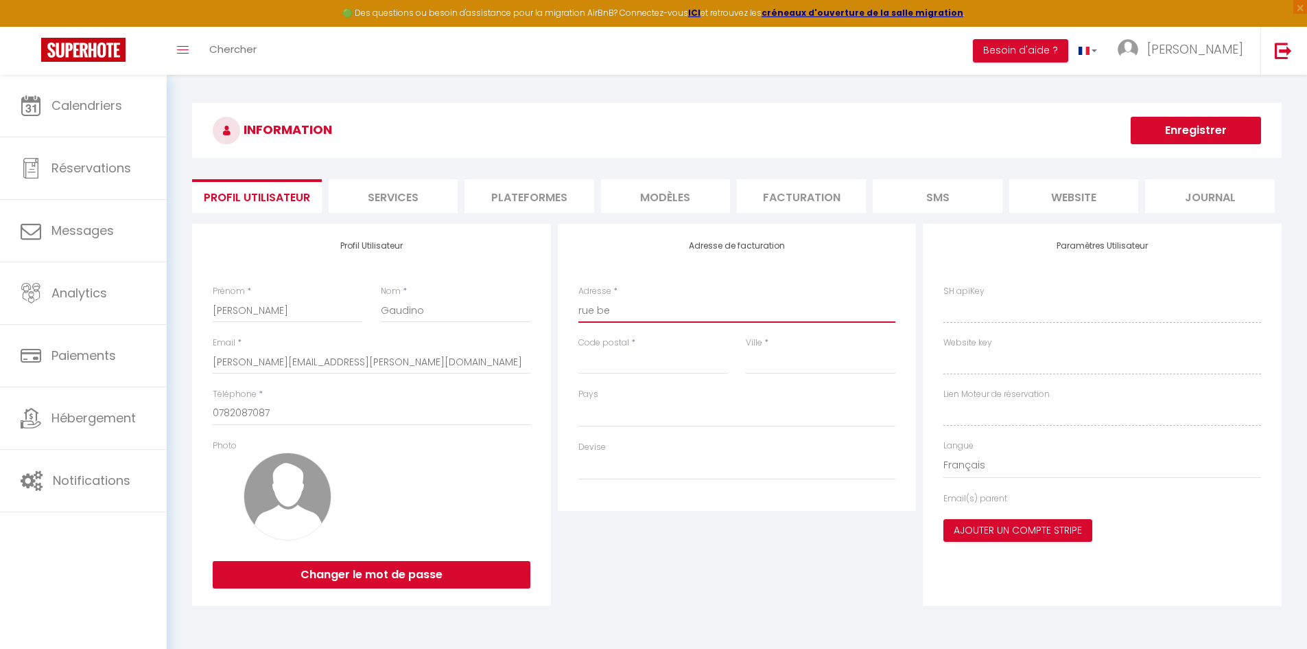
type input "rue ben"
select select
type input "[GEOGRAPHIC_DATA]"
select select
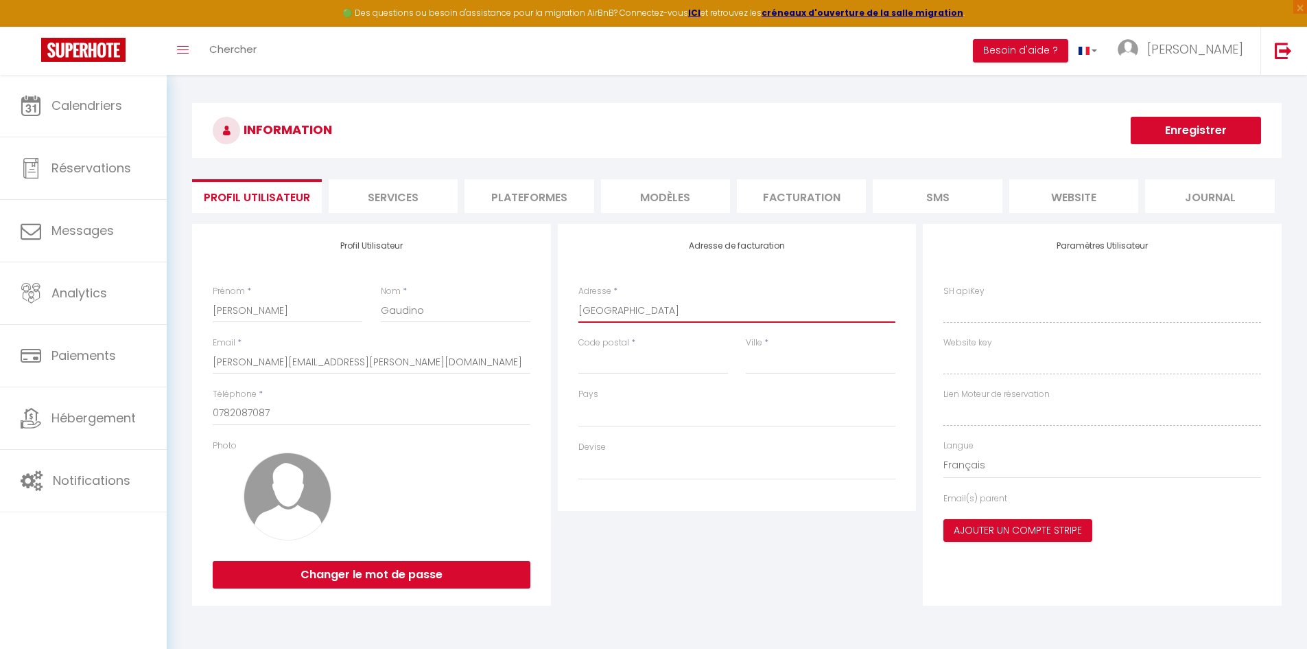
select select
type input "rue benig"
select select
type input "rue benign"
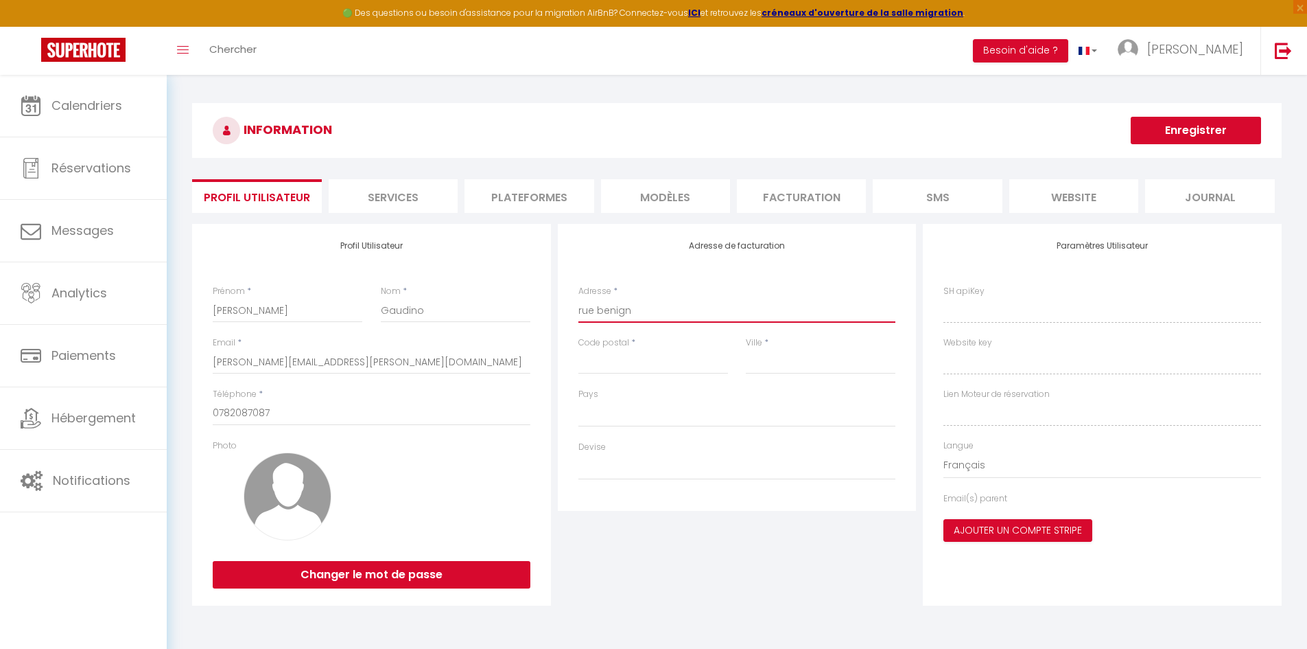
select select
type input "[GEOGRAPHIC_DATA]"
select select
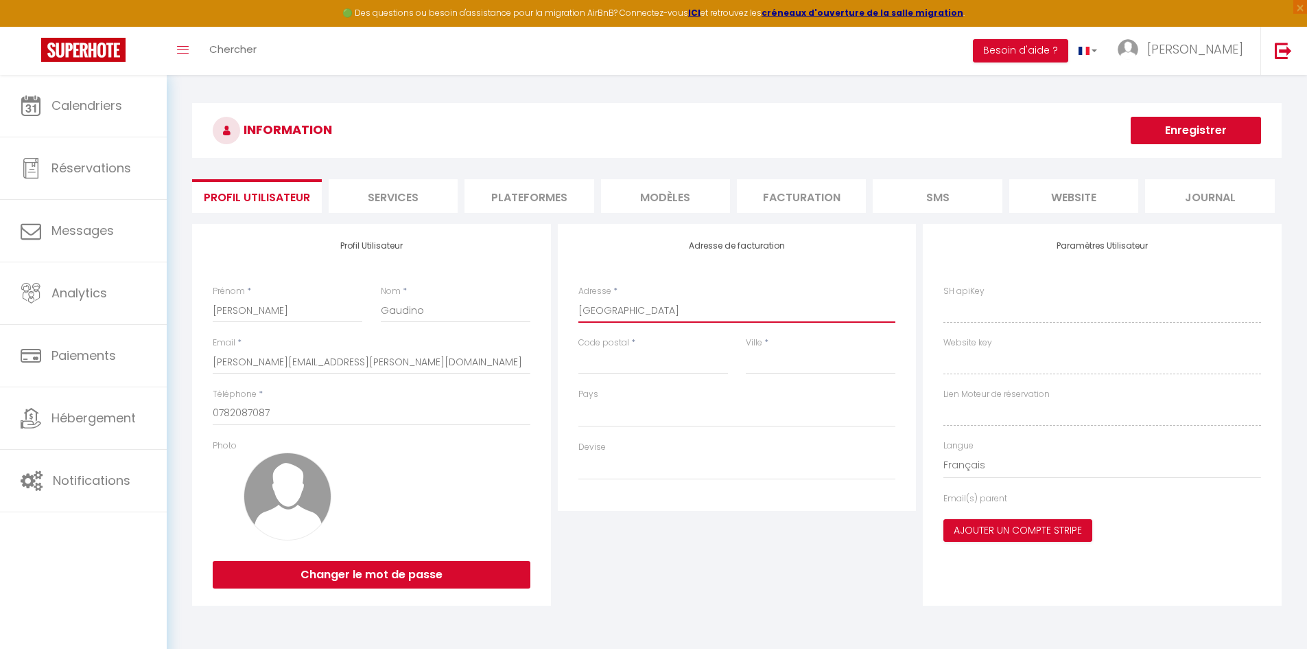
type input "[GEOGRAPHIC_DATA]"
select select
type input "rue benigne f"
select select
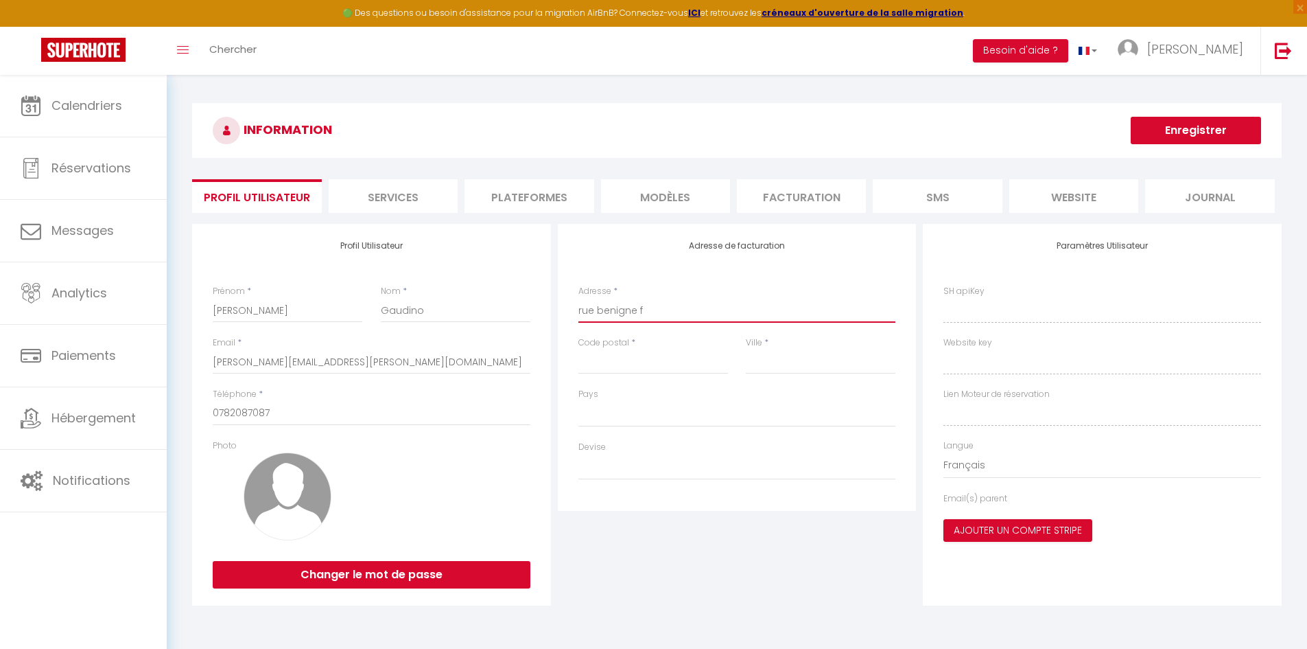
select select
type input "rue benigne fr"
select select
type input "rue benigne fre"
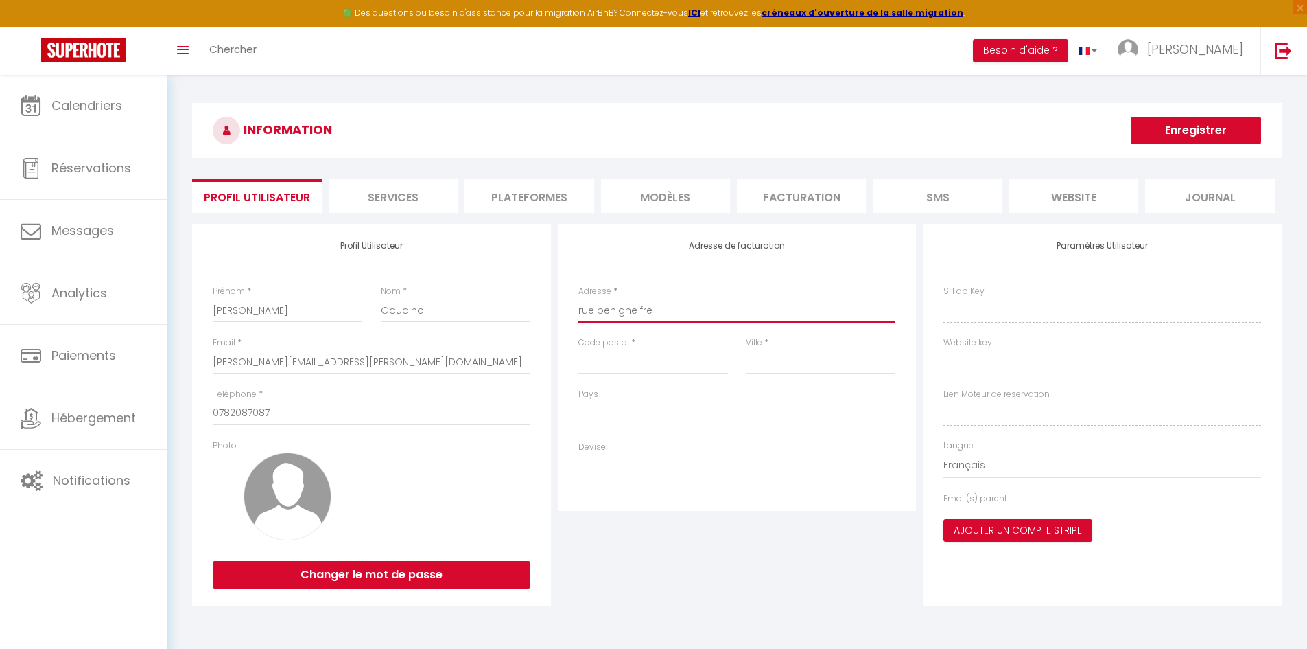
select select
type input "rue benigne frem"
select select
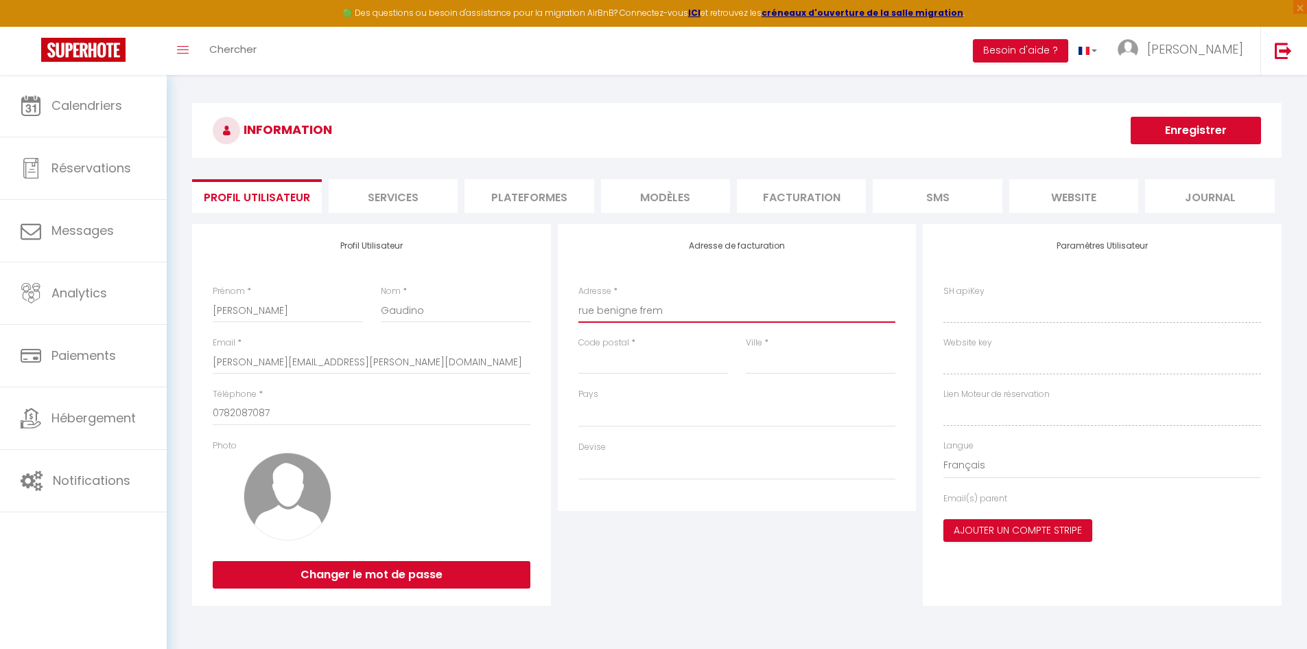
type input "rue [PERSON_NAME]"
select select
click at [602, 313] on input "rue [PERSON_NAME]" at bounding box center [738, 310] width 318 height 25
click at [614, 364] on input "Code postal" at bounding box center [654, 361] width 150 height 25
click at [769, 356] on input "Ville" at bounding box center [821, 361] width 150 height 25
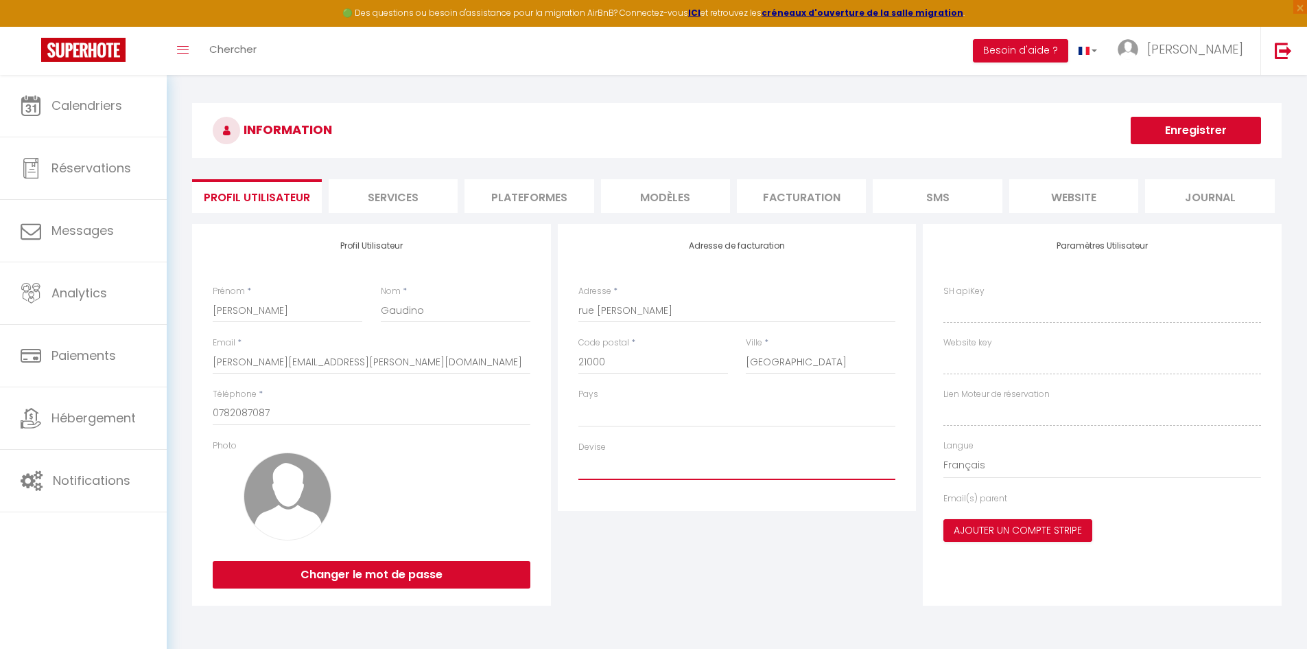
click at [609, 463] on select "Devise" at bounding box center [738, 467] width 318 height 26
click at [619, 476] on select "Devise" at bounding box center [738, 467] width 318 height 26
click at [607, 467] on select "Devise" at bounding box center [738, 467] width 318 height 26
click at [669, 525] on div "Adresse de facturation Adresse * [GEOGRAPHIC_DATA] fremyiot Code postal * [GEOG…" at bounding box center [738, 415] width 366 height 382
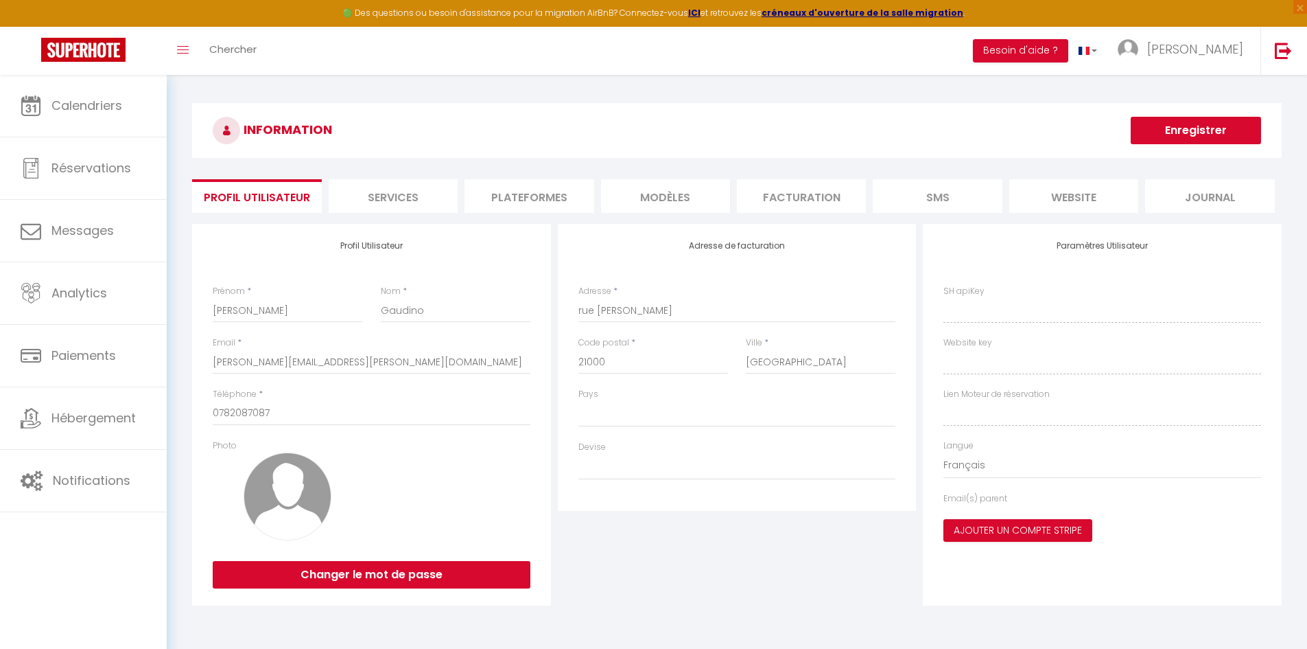
click at [270, 501] on img at bounding box center [288, 496] width 88 height 88
click at [1139, 119] on button "Enregistrer" at bounding box center [1196, 130] width 130 height 27
